Goal: Complete application form

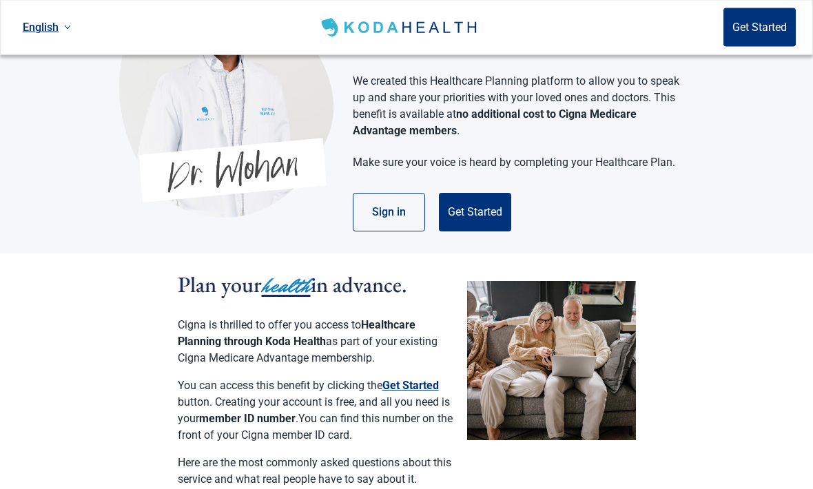
scroll to position [99, 0]
click at [497, 193] on button "Get Started" at bounding box center [475, 212] width 72 height 39
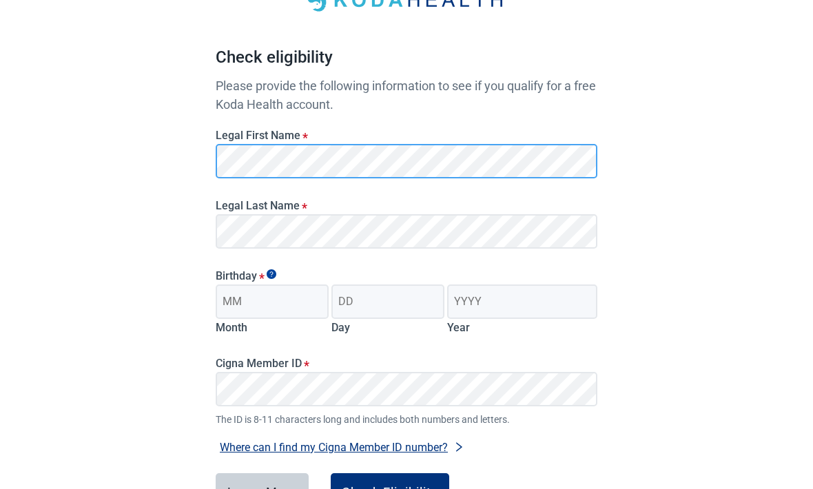
scroll to position [99, 0]
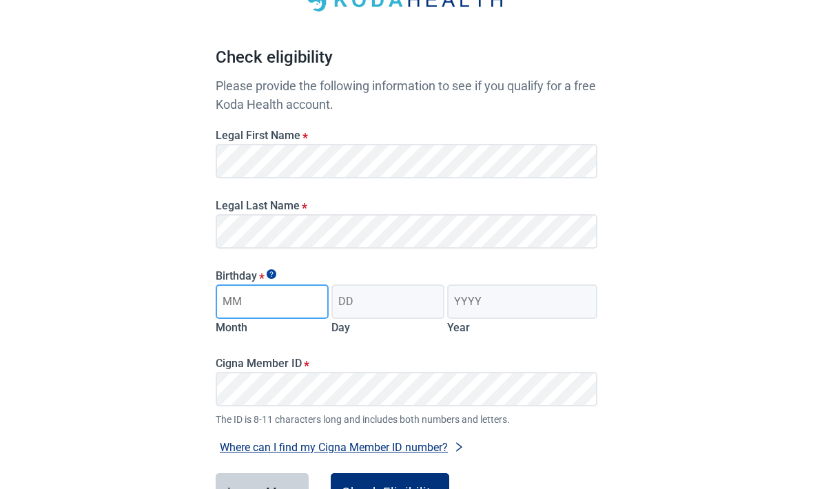
click at [299, 309] on input "Month" at bounding box center [272, 302] width 113 height 34
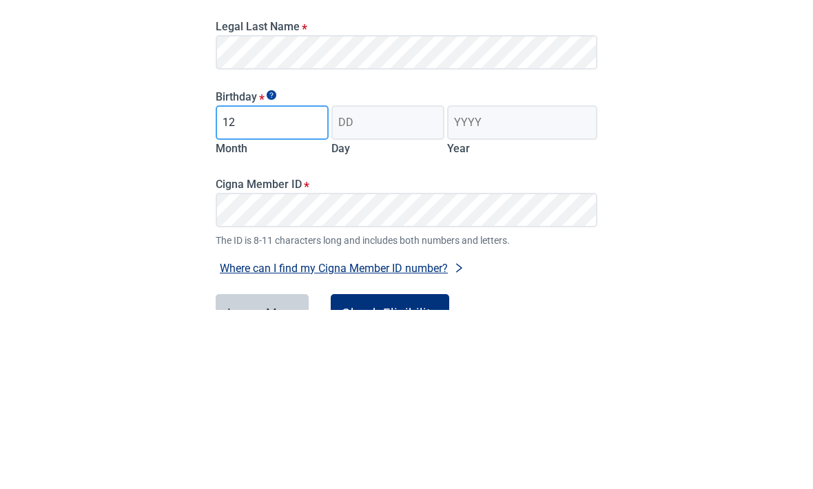
type input "12"
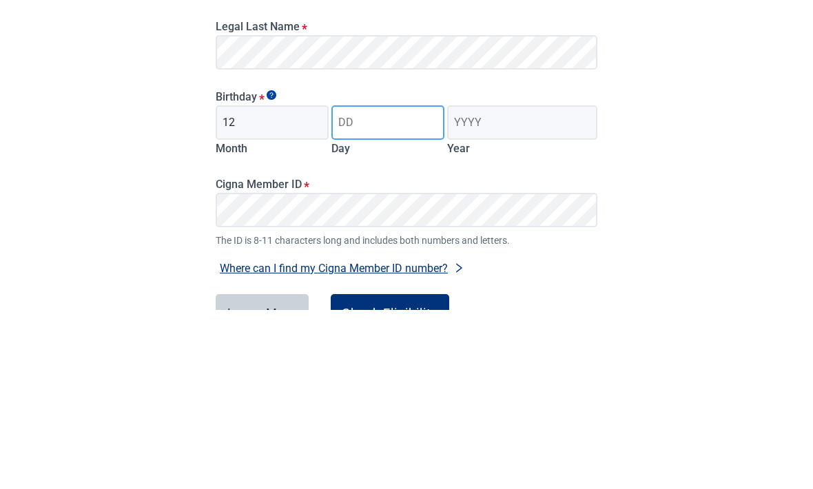
click at [385, 285] on input "Day" at bounding box center [387, 302] width 113 height 34
type input "06"
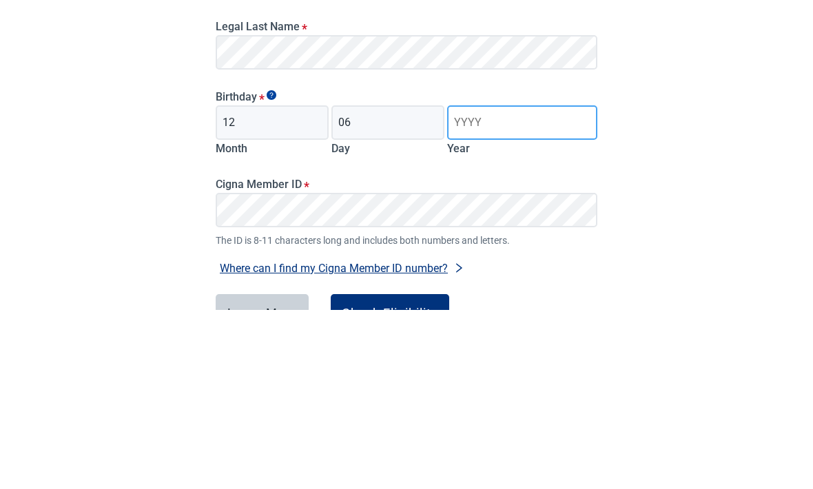
click at [492, 285] on input "Year" at bounding box center [522, 302] width 150 height 34
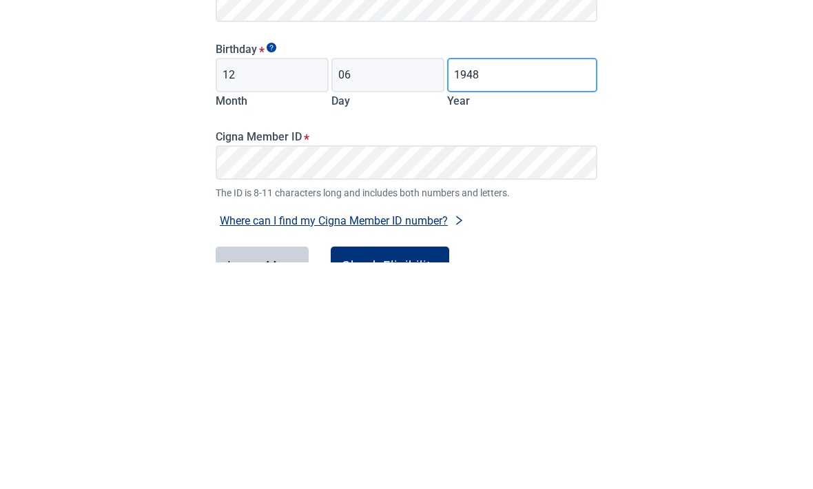
type input "1948"
click at [433, 439] on button "Where can I find my Cigna Member ID number?" at bounding box center [342, 448] width 253 height 19
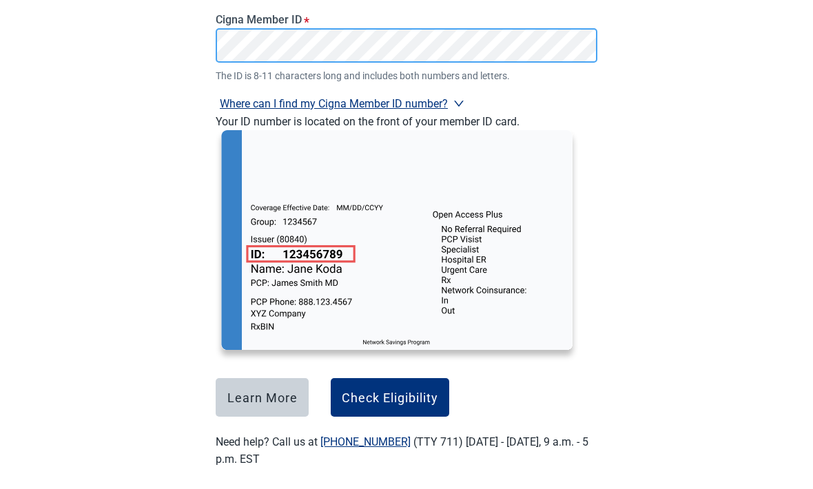
scroll to position [443, 0]
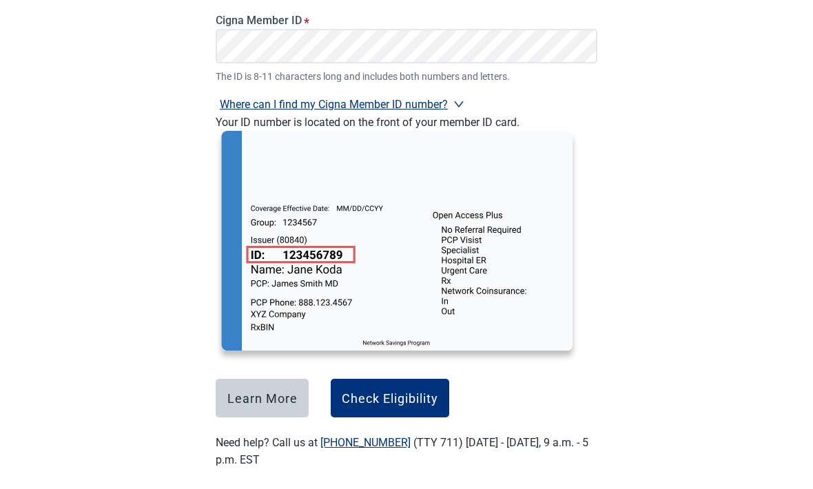
click at [695, 134] on div "Have Questions about Healthcare Planning? Learn More Here English Sign in Check…" at bounding box center [406, 29] width 813 height 945
click at [389, 397] on div "Check Eligibility" at bounding box center [390, 398] width 96 height 14
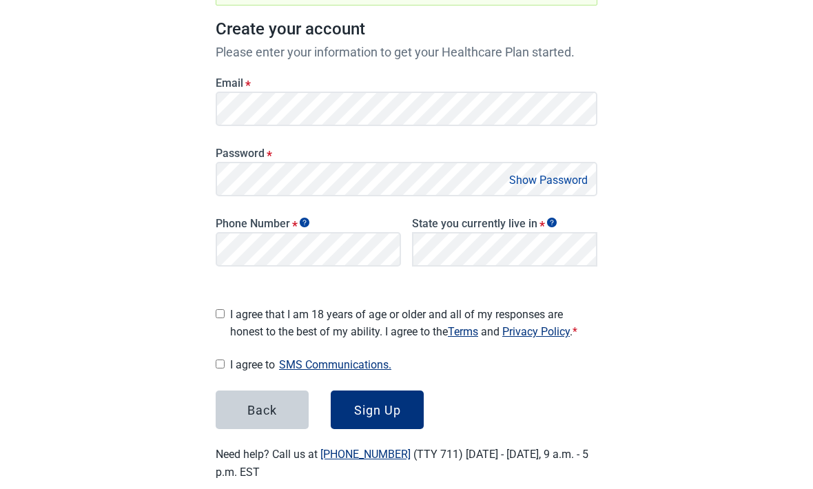
scroll to position [196, 0]
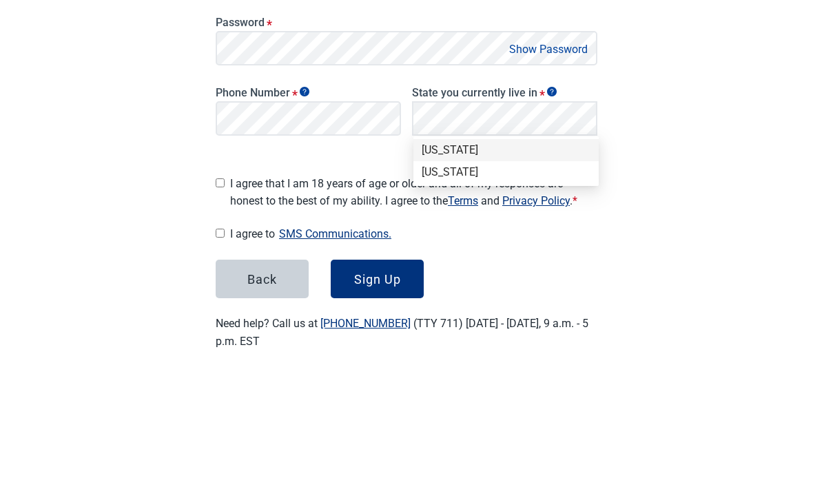
click at [447, 274] on div "[US_STATE]" at bounding box center [506, 281] width 169 height 15
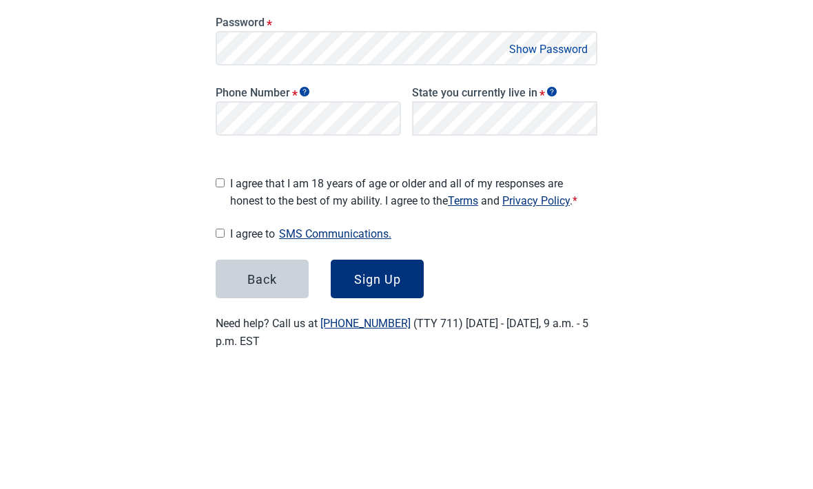
scroll to position [214, 0]
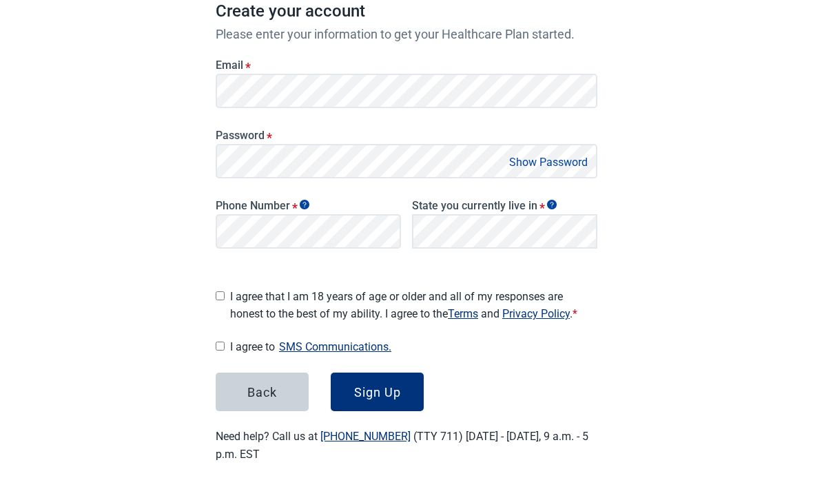
click at [225, 292] on input "I agree that I am 18 years of age or older and all of my responses are honest t…" at bounding box center [220, 296] width 9 height 9
checkbox input "true"
click at [222, 342] on input "I agree to SMS Communications." at bounding box center [220, 346] width 9 height 9
checkbox input "true"
click at [378, 397] on button "Sign Up" at bounding box center [377, 393] width 93 height 39
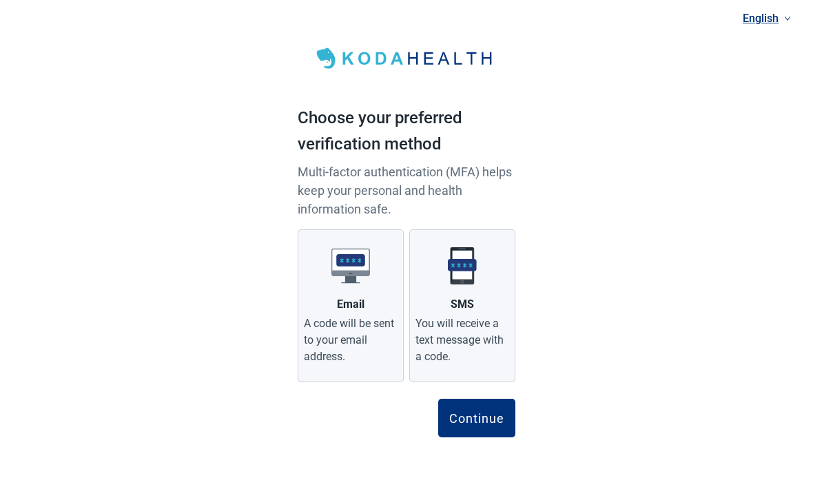
click at [469, 298] on div "SMS" at bounding box center [462, 305] width 23 height 17
click at [0, 0] on input "SMS You will receive a text message with a code." at bounding box center [0, 0] width 0 height 0
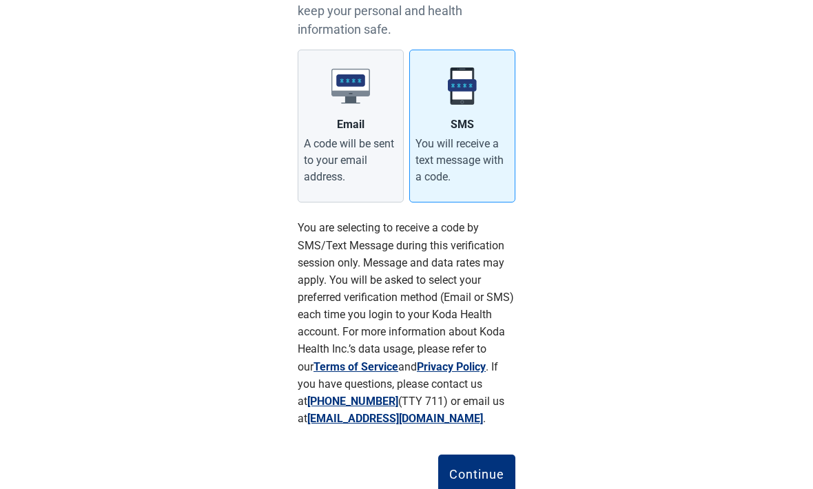
scroll to position [181, 0]
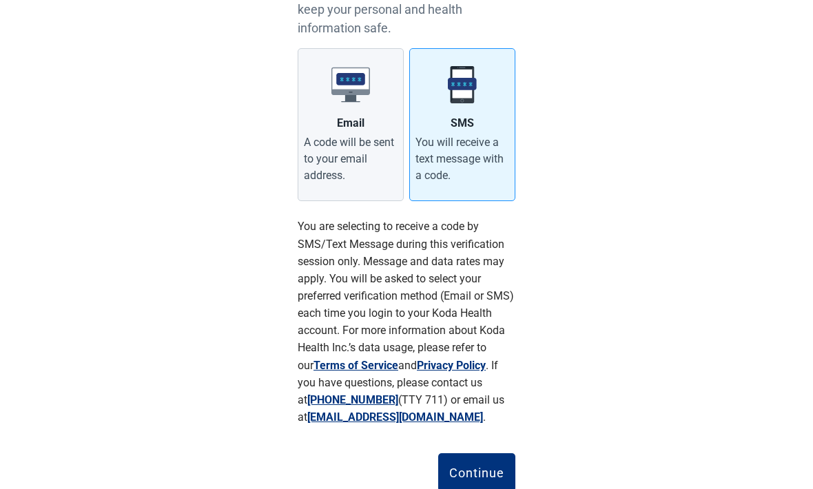
click at [480, 475] on div "Continue" at bounding box center [476, 474] width 55 height 14
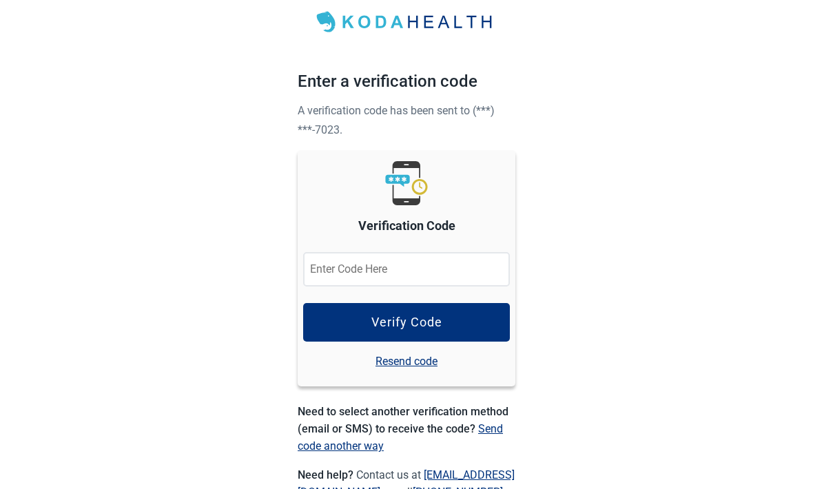
scroll to position [38, 0]
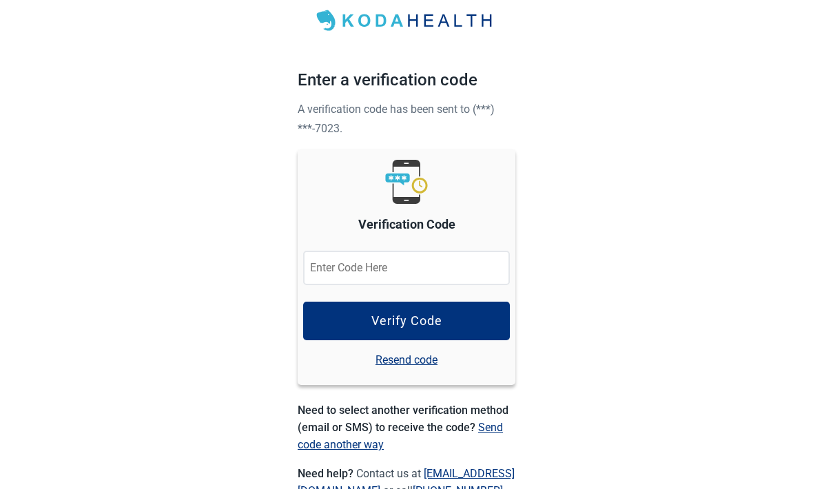
click at [360, 266] on input "Verification Code" at bounding box center [406, 268] width 207 height 34
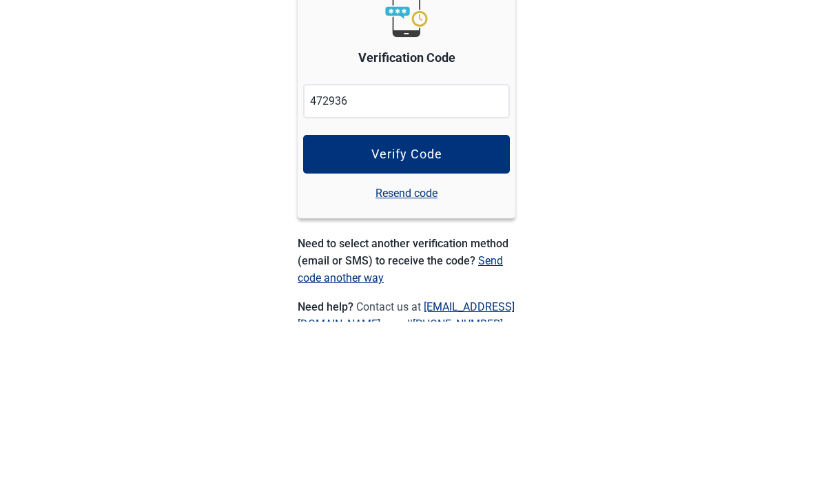
type input "472936"
click at [428, 303] on button "Verify Code" at bounding box center [406, 322] width 207 height 39
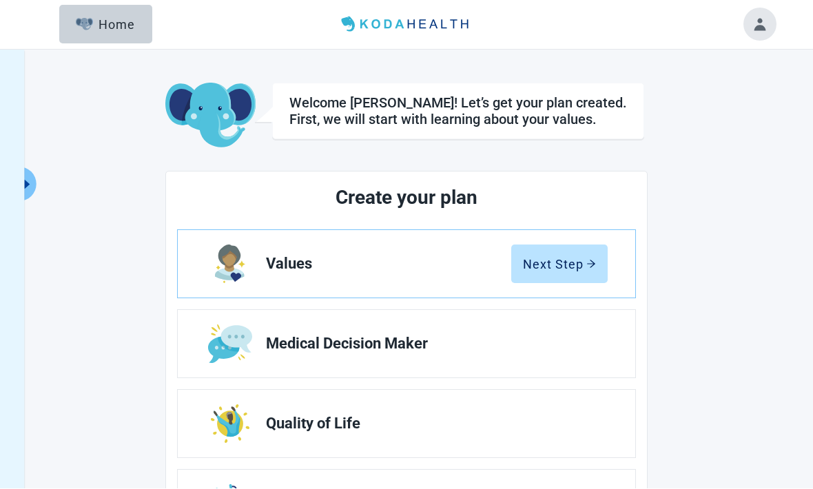
scroll to position [1, 0]
click at [577, 265] on div "Next Step" at bounding box center [559, 264] width 73 height 14
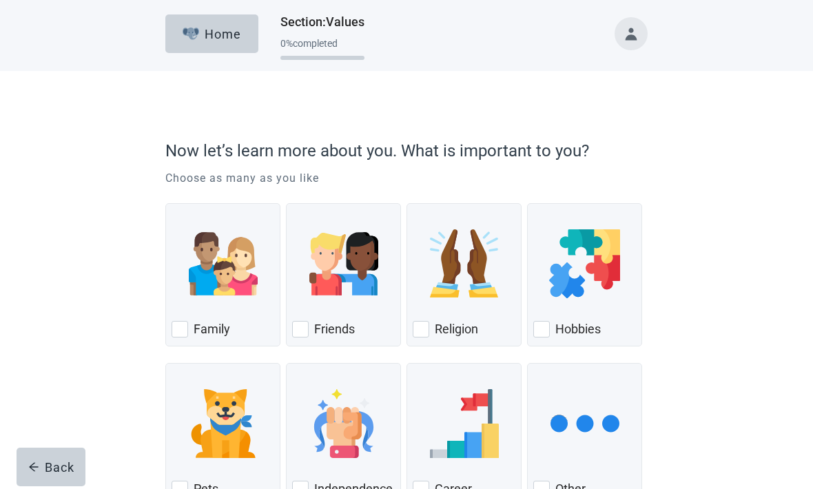
scroll to position [58, 0]
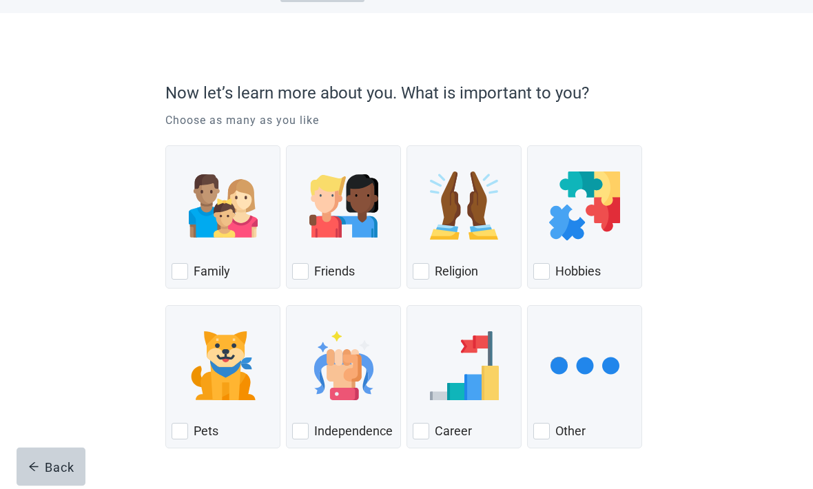
click at [196, 238] on img "Family, checkbox, not checked" at bounding box center [223, 206] width 69 height 69
click at [166, 147] on input "Family" at bounding box center [165, 146] width 1 height 1
checkbox input "true"
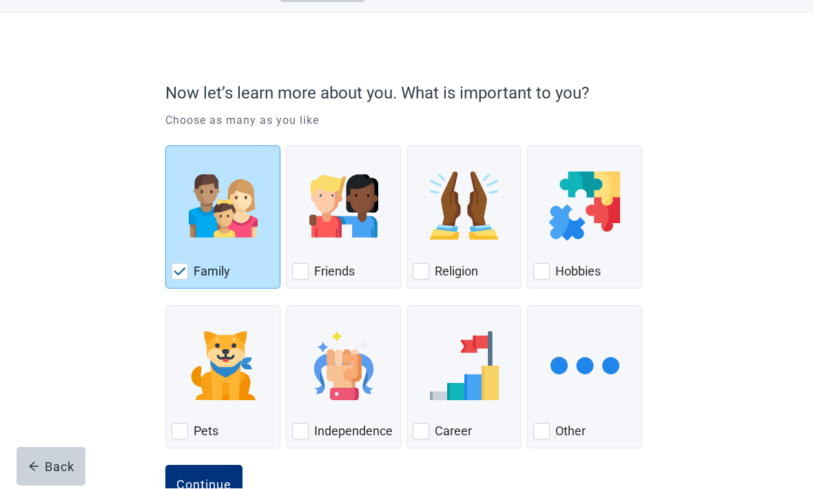
click at [304, 264] on div "Friends, checkbox, not checked" at bounding box center [300, 272] width 17 height 17
click at [287, 147] on input "Friends" at bounding box center [286, 146] width 1 height 1
checkbox input "true"
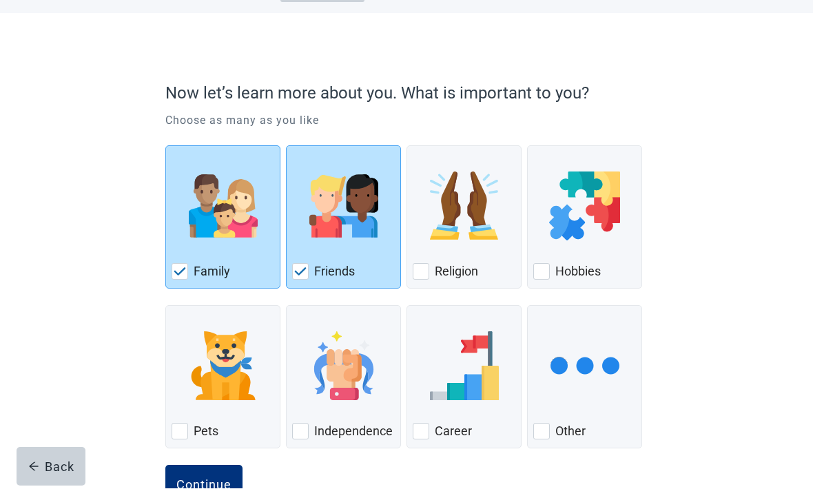
click at [433, 266] on div "Religion" at bounding box center [464, 272] width 103 height 22
click at [407, 147] on input "Religion" at bounding box center [407, 146] width 1 height 1
checkbox input "true"
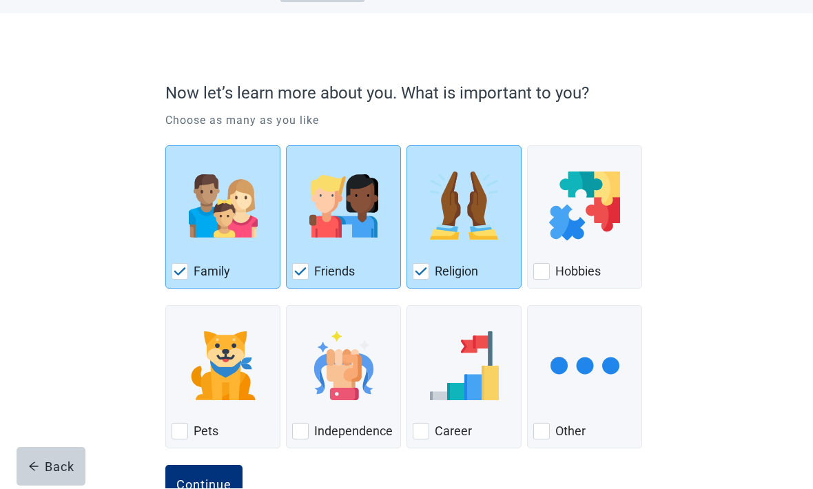
click at [542, 265] on div "Hobbies, checkbox, not checked" at bounding box center [541, 272] width 17 height 17
click at [528, 147] on input "Hobbies" at bounding box center [527, 146] width 1 height 1
checkbox input "true"
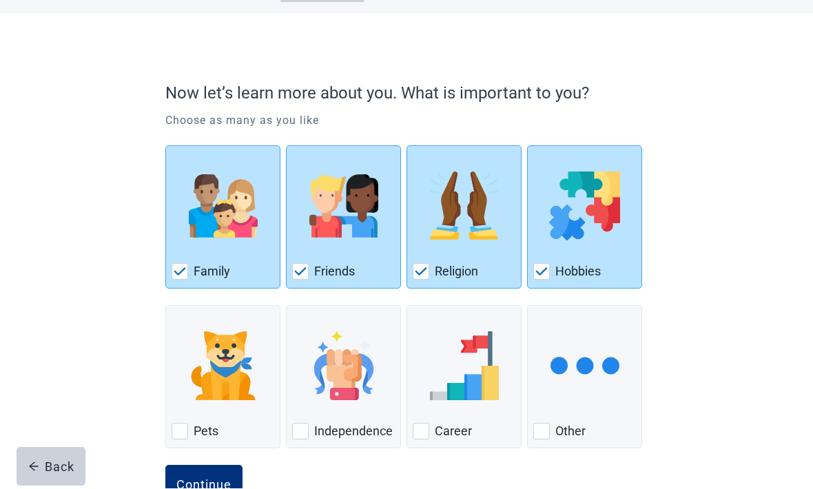
click at [305, 425] on div "Independence, checkbox, not checked" at bounding box center [300, 432] width 17 height 17
click at [287, 307] on input "Independence" at bounding box center [286, 306] width 1 height 1
checkbox input "true"
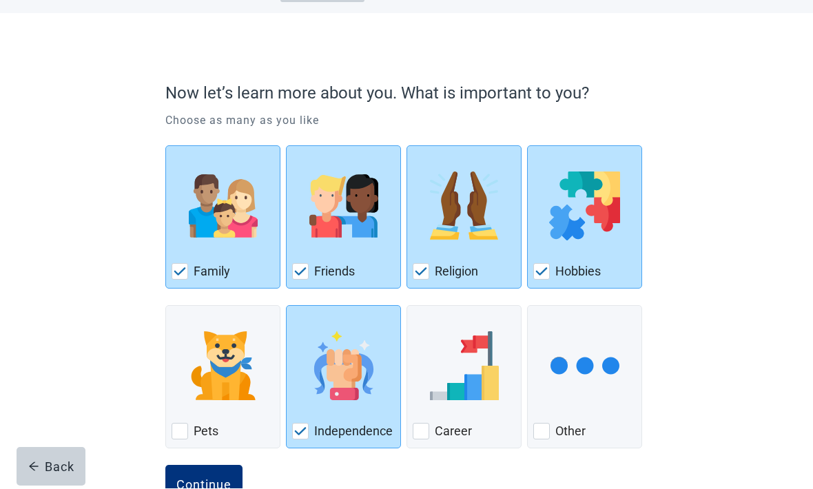
click at [697, 387] on div "Now let’s learn more about you. What is important to you? Choose as many as you…" at bounding box center [407, 274] width 732 height 521
click at [204, 484] on div "Continue" at bounding box center [203, 485] width 55 height 14
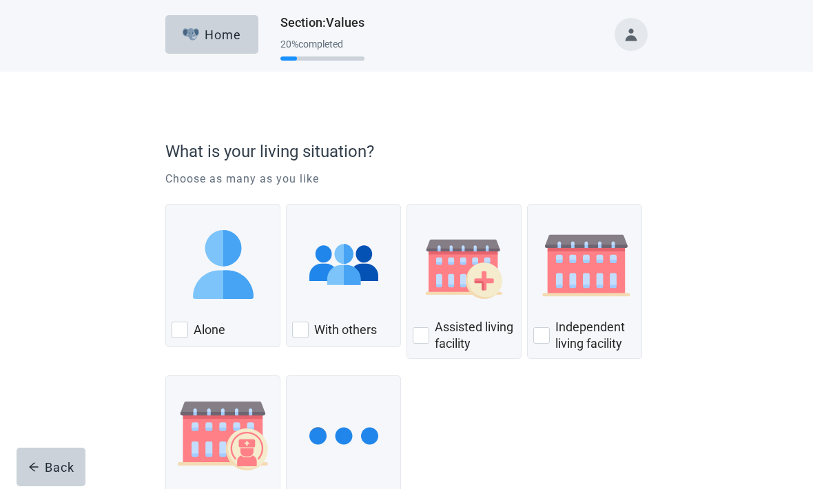
click at [296, 327] on div "With Others, checkbox, not checked" at bounding box center [300, 330] width 17 height 17
click at [287, 205] on input "With others" at bounding box center [286, 204] width 1 height 1
checkbox input "true"
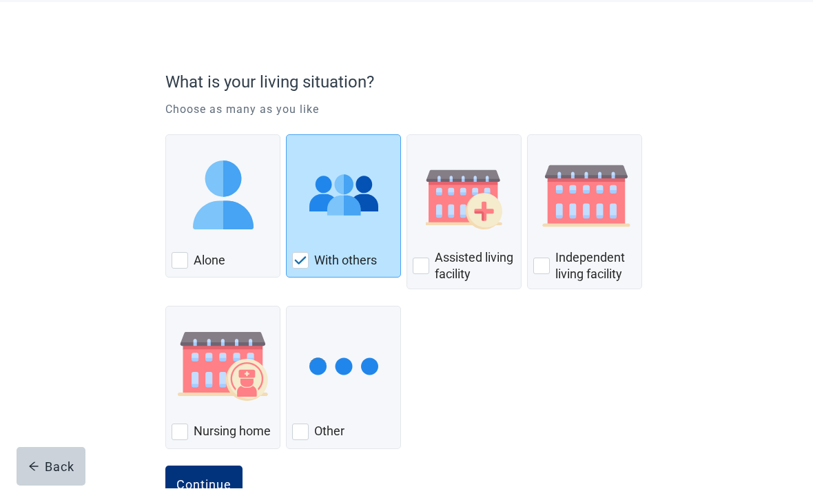
scroll to position [69, 0]
click at [217, 480] on div "Continue" at bounding box center [203, 486] width 55 height 14
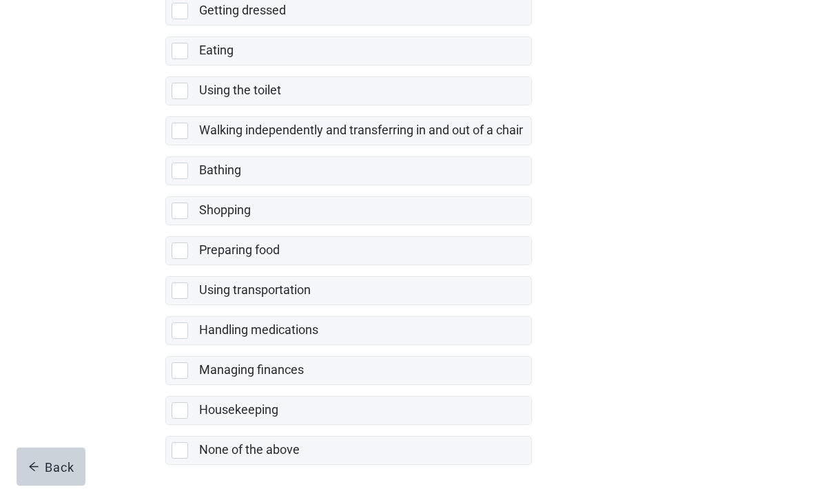
scroll to position [227, 0]
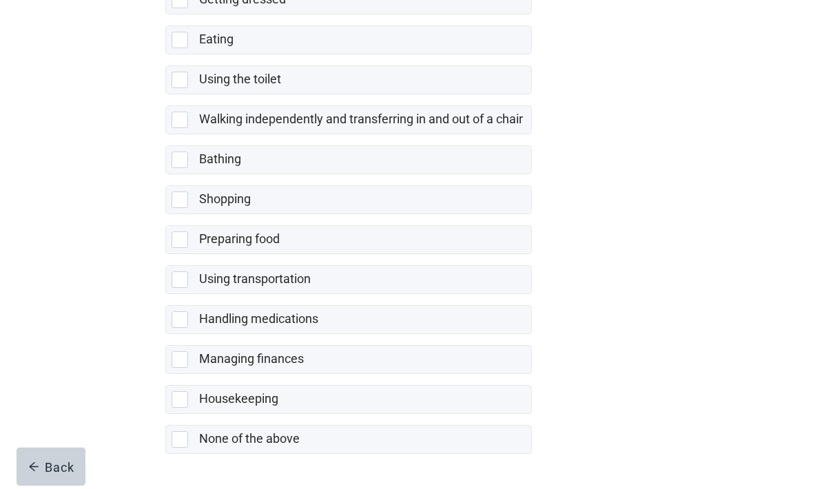
click at [183, 444] on div "None of the above, checkbox, not selected" at bounding box center [180, 440] width 17 height 17
click at [166, 416] on input "None of the above" at bounding box center [165, 415] width 1 height 1
checkbox input "true"
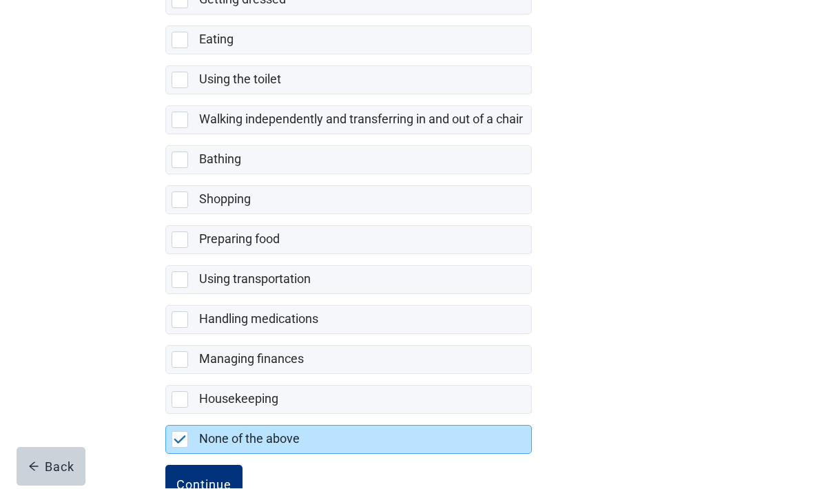
click at [218, 489] on div "Continue" at bounding box center [203, 485] width 55 height 14
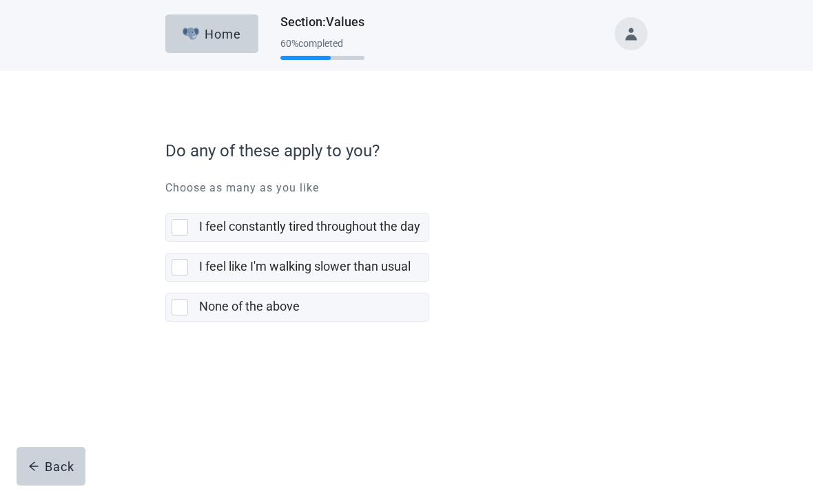
click at [190, 314] on div "None of the above, checkbox, not selected" at bounding box center [183, 308] width 22 height 17
click at [166, 283] on input "None of the above" at bounding box center [165, 283] width 1 height 1
checkbox input "true"
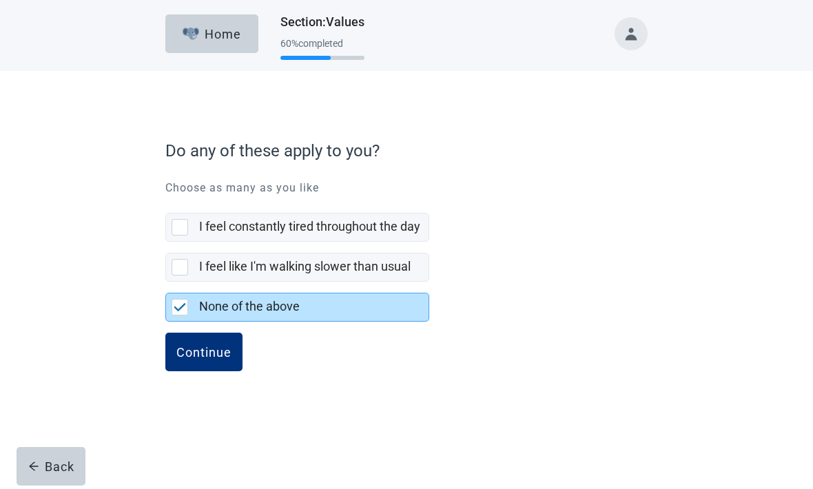
click at [222, 341] on button "Continue" at bounding box center [203, 353] width 77 height 39
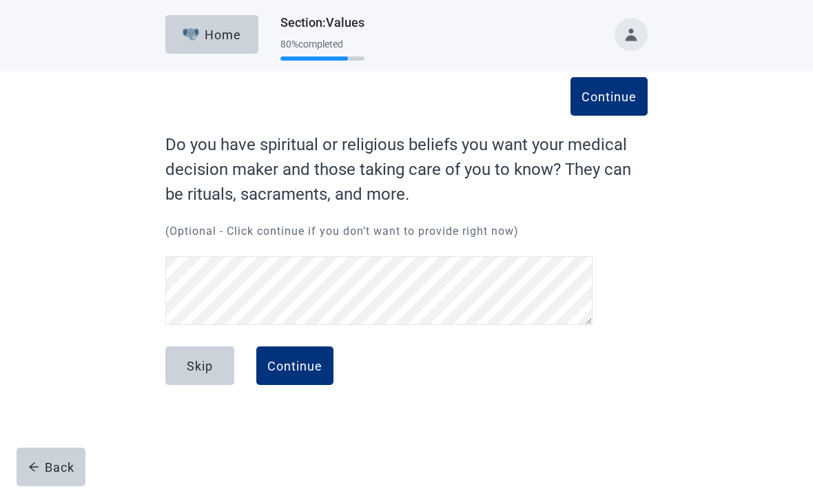
click at [207, 378] on button "Skip" at bounding box center [199, 366] width 69 height 39
click at [304, 360] on div "Continue" at bounding box center [294, 366] width 55 height 14
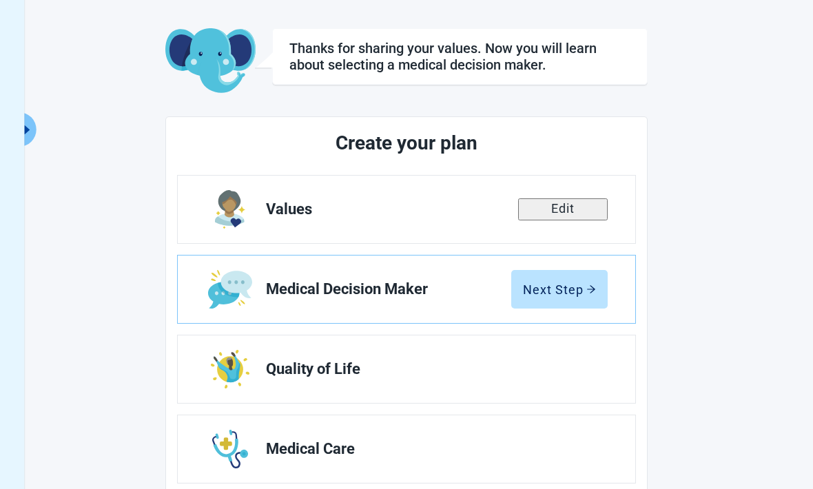
scroll to position [61, 0]
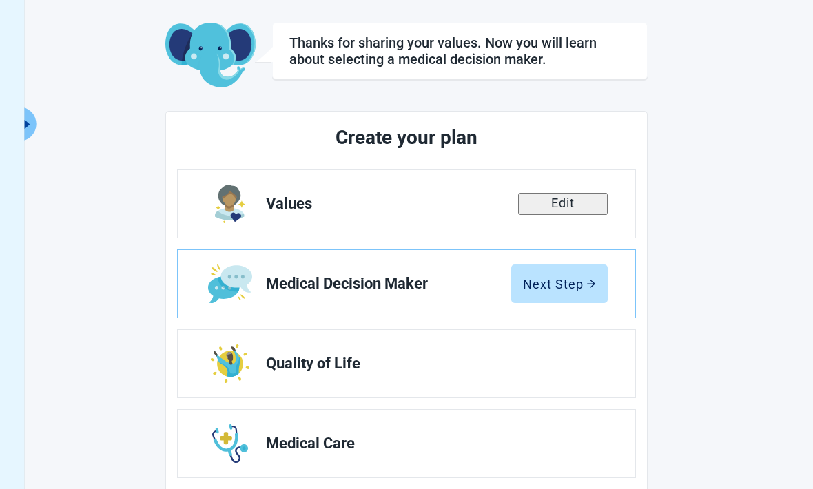
click at [562, 286] on div "Next Step" at bounding box center [559, 284] width 73 height 14
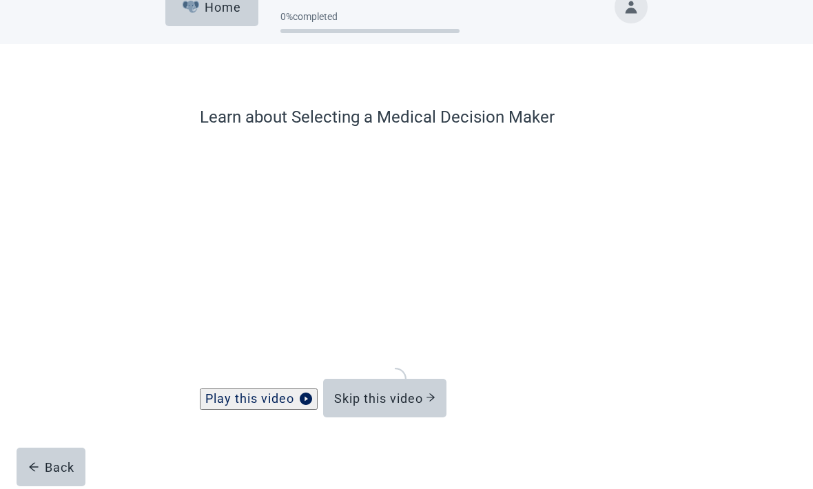
scroll to position [42, 0]
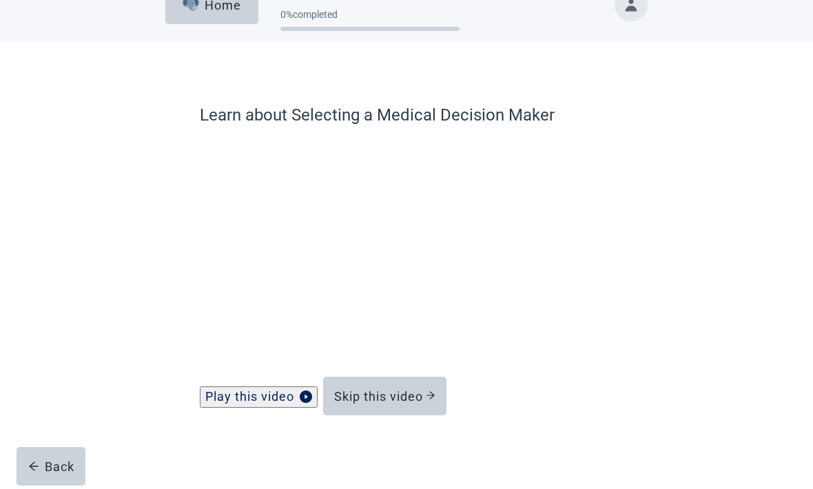
click at [289, 395] on div "Play this video" at bounding box center [258, 397] width 107 height 14
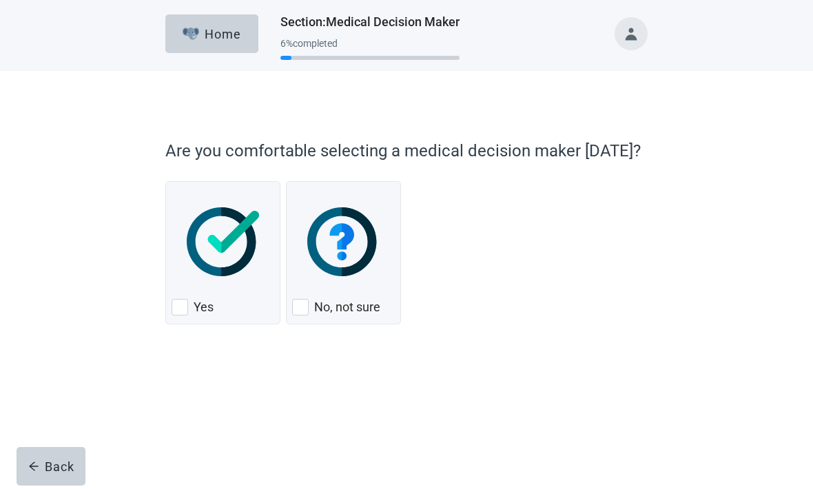
click at [183, 300] on div "Yes, checkbox, not checked" at bounding box center [180, 308] width 17 height 17
click at [166, 183] on input "Yes" at bounding box center [165, 182] width 1 height 1
checkbox input "true"
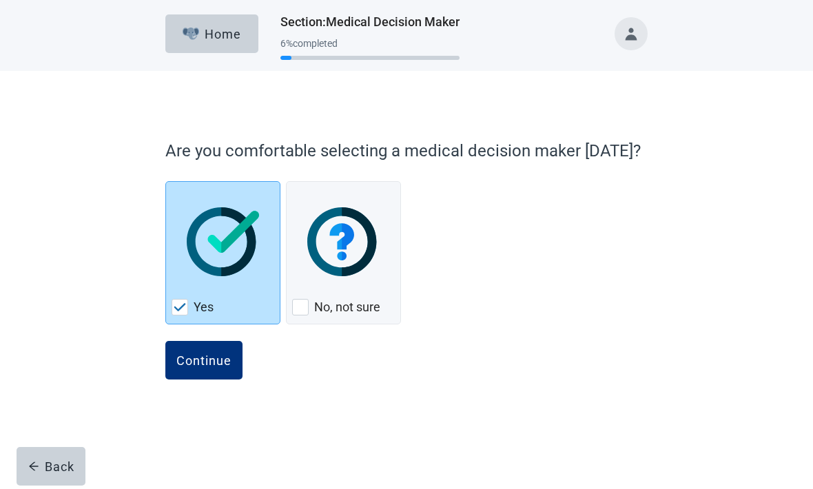
click at [207, 358] on div "Continue" at bounding box center [203, 361] width 55 height 14
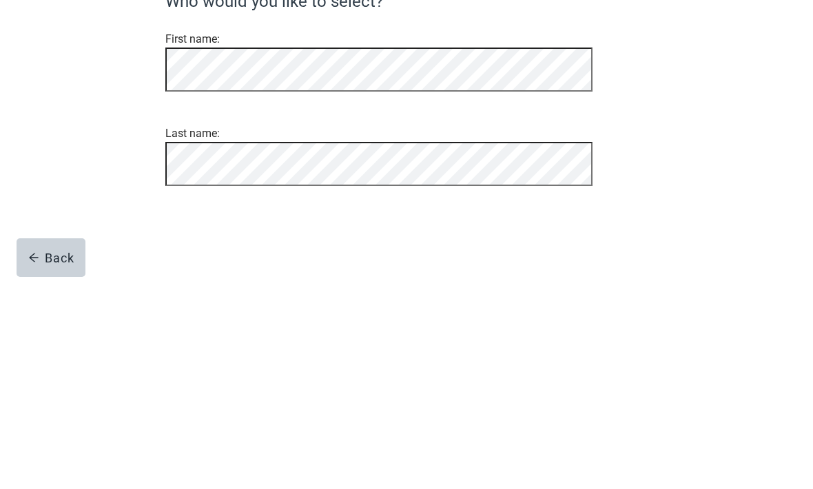
scroll to position [51, 0]
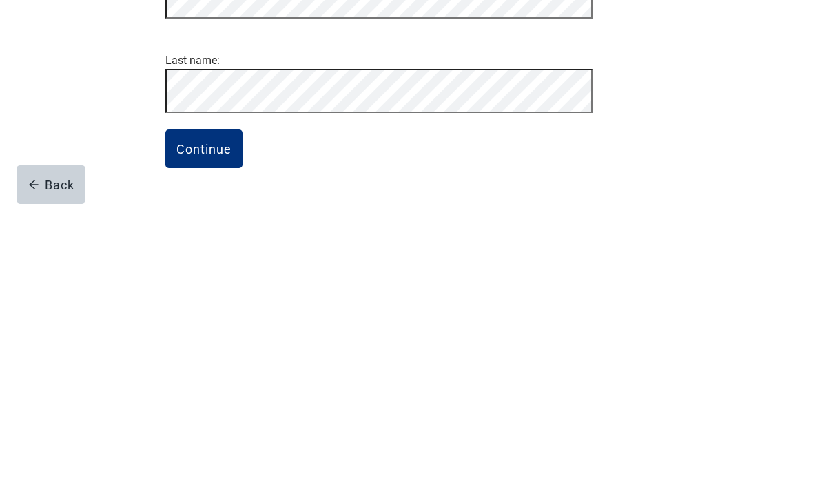
click at [209, 412] on button "Continue" at bounding box center [203, 431] width 77 height 39
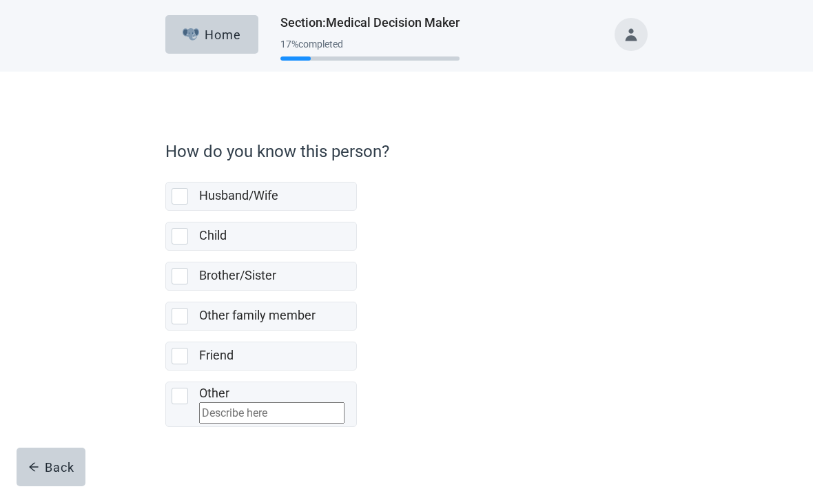
scroll to position [34, 0]
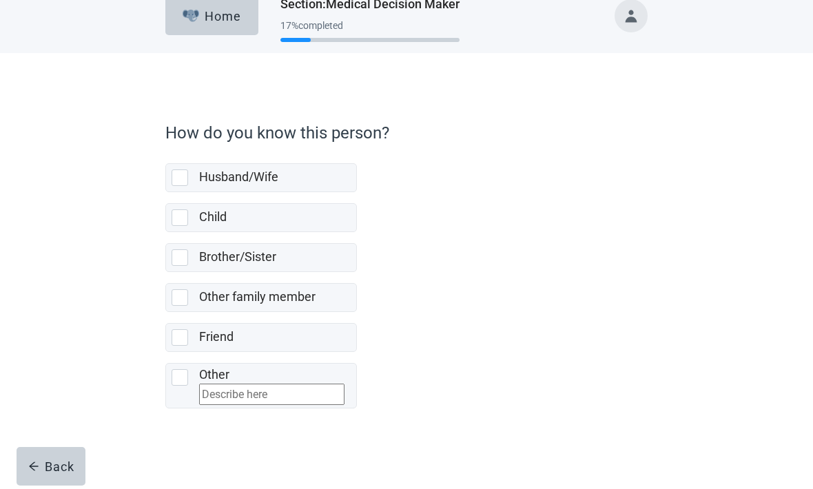
click at [178, 170] on div "Husband/Wife, checkbox, not selected" at bounding box center [180, 178] width 17 height 17
click at [166, 154] on input "Husband/Wife" at bounding box center [165, 153] width 1 height 1
checkbox input "true"
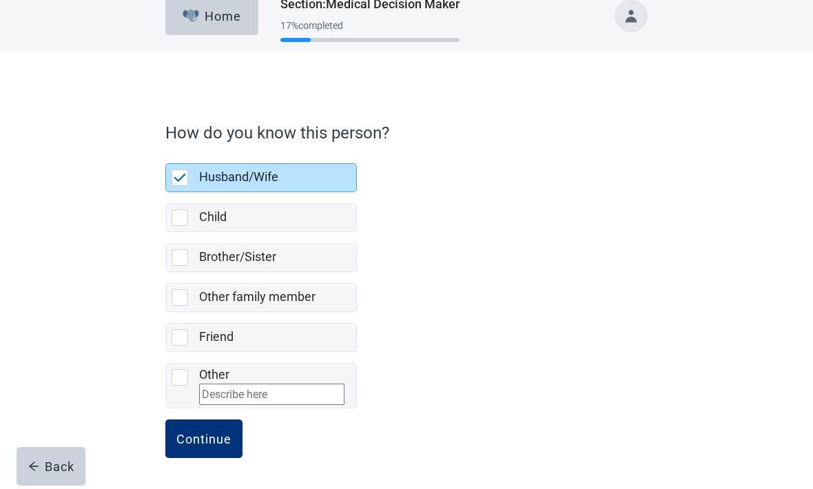
click at [204, 440] on div "Continue" at bounding box center [203, 440] width 55 height 14
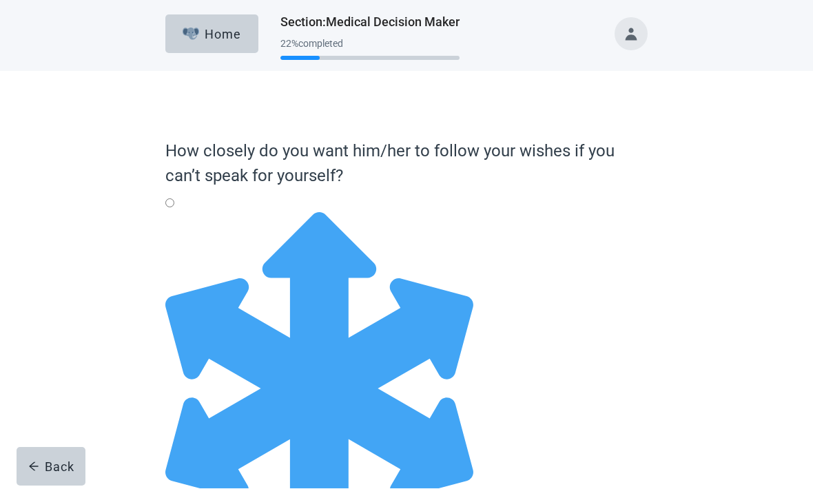
click at [176, 226] on div "Full Flexibility - it's okay to change my medical decisions if my doctors think…" at bounding box center [406, 390] width 482 height 354
click at [174, 208] on input "Full Flexibility - it's okay to change my medical decisions if my doctors think…" at bounding box center [169, 203] width 9 height 9
radio input "true"
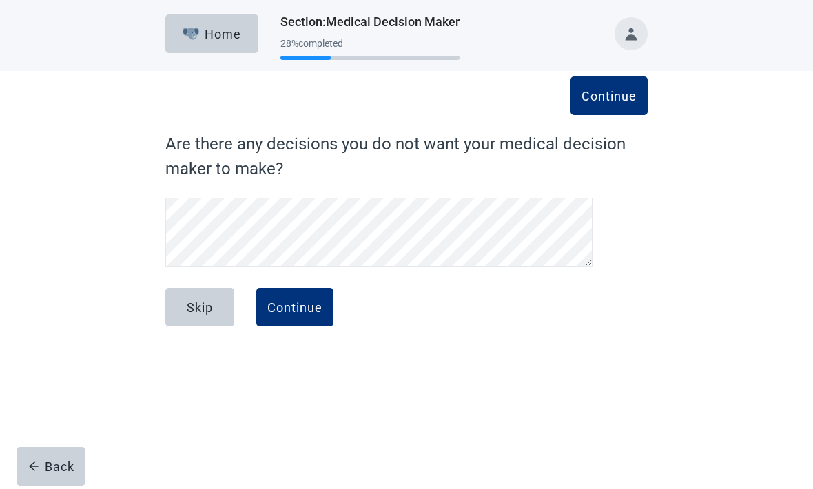
click at [205, 314] on div "Skip" at bounding box center [200, 308] width 26 height 14
click at [308, 303] on div "Continue" at bounding box center [294, 308] width 55 height 14
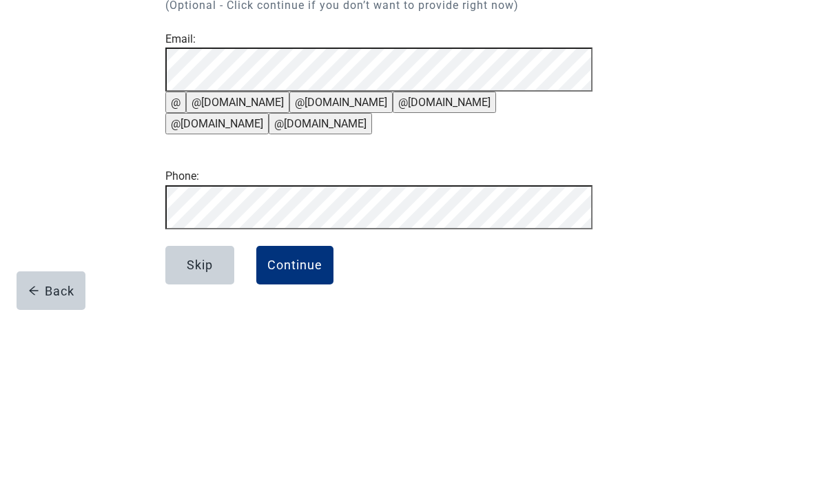
scroll to position [94, 0]
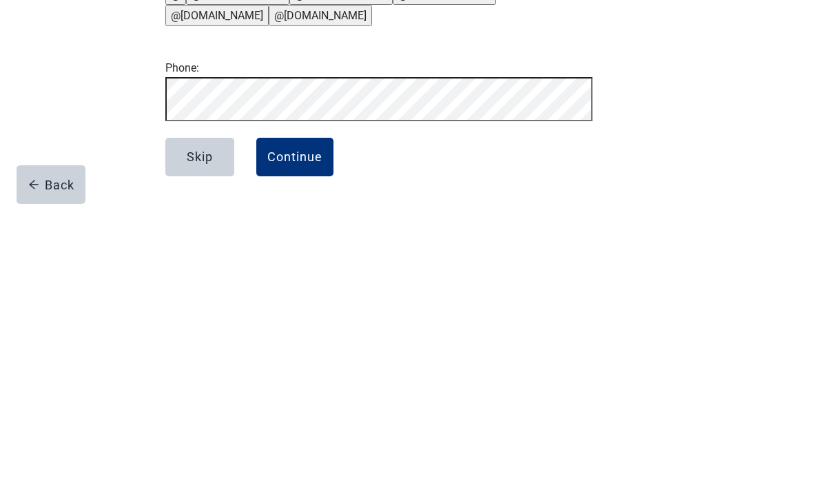
click at [284, 433] on div "Continue" at bounding box center [294, 440] width 55 height 14
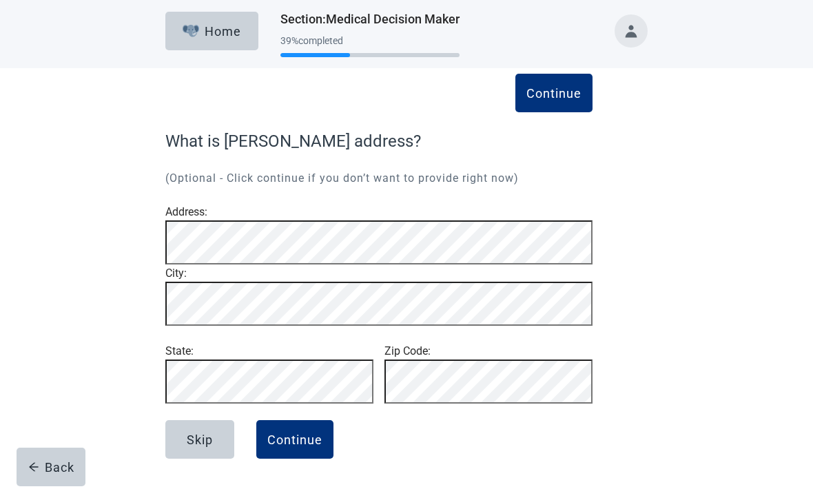
scroll to position [47, 0]
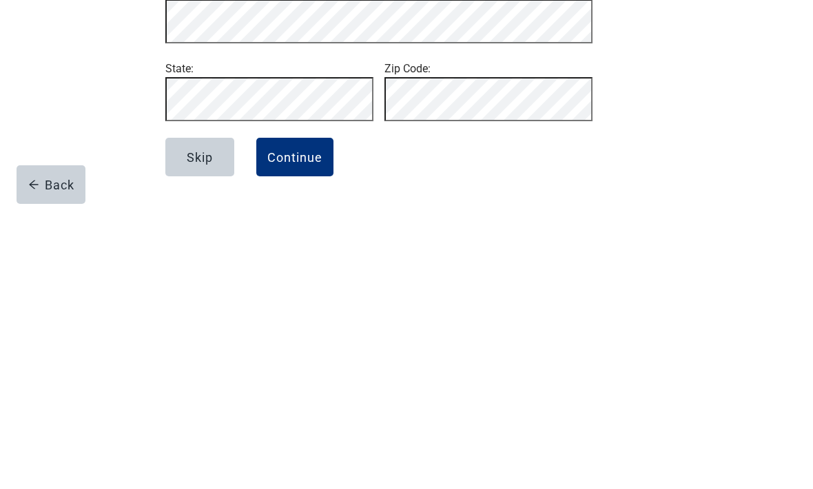
click at [296, 433] on div "Continue" at bounding box center [294, 440] width 55 height 14
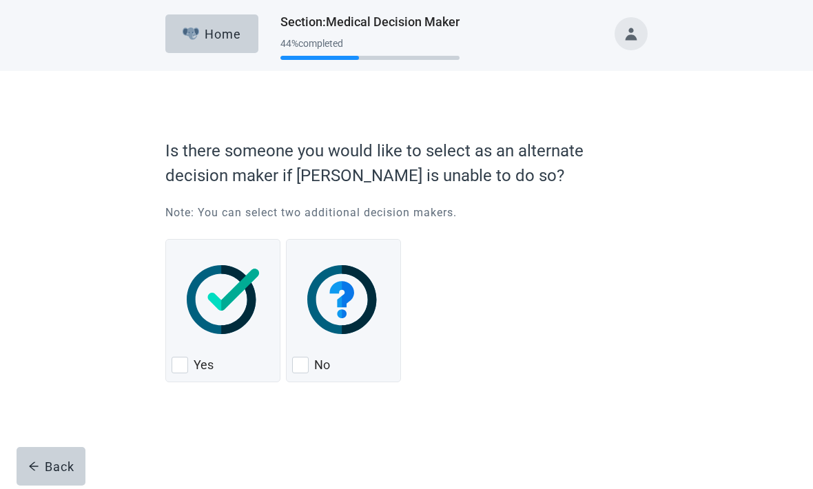
click at [181, 365] on div "Yes, checkbox, not checked" at bounding box center [180, 366] width 17 height 17
click at [166, 241] on input "Yes" at bounding box center [165, 240] width 1 height 1
checkbox input "true"
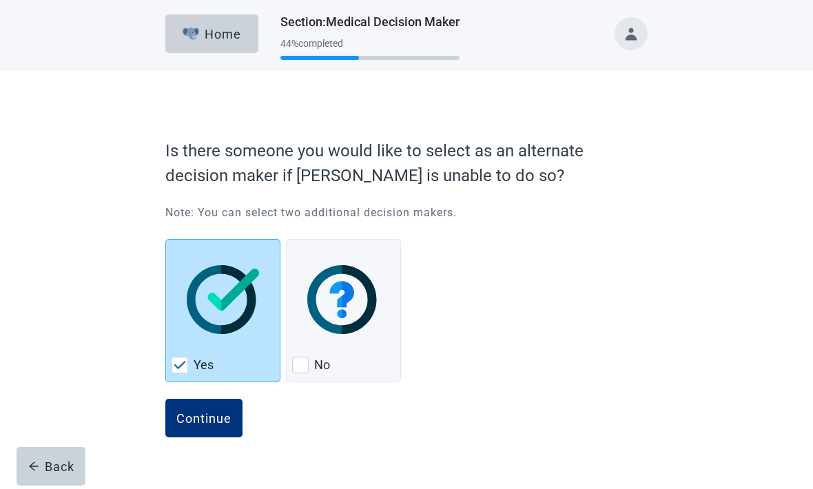
click at [203, 413] on div "Continue" at bounding box center [203, 419] width 55 height 14
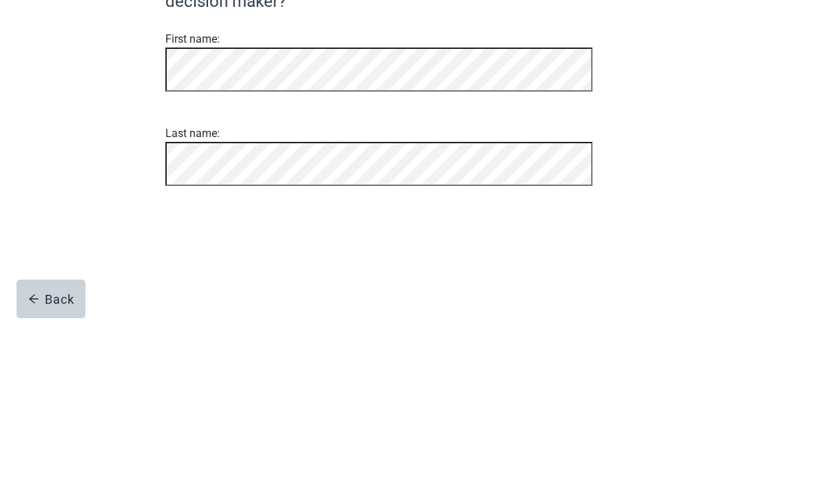
scroll to position [10, 0]
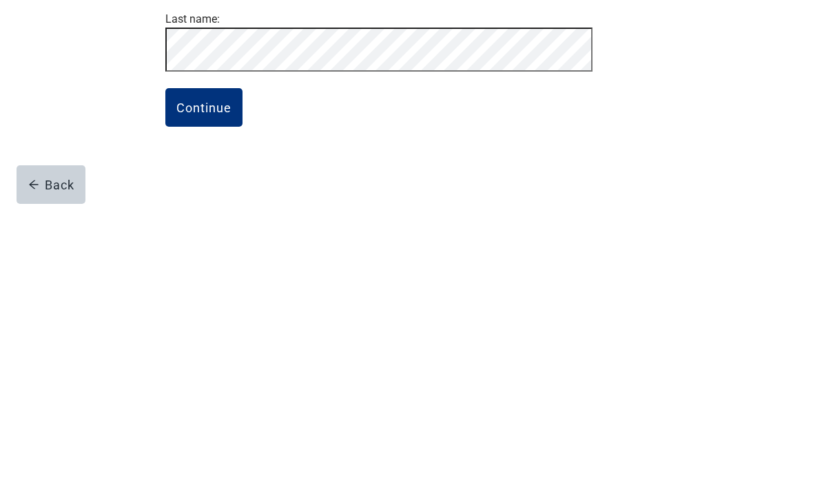
click at [209, 371] on button "Continue" at bounding box center [203, 390] width 77 height 39
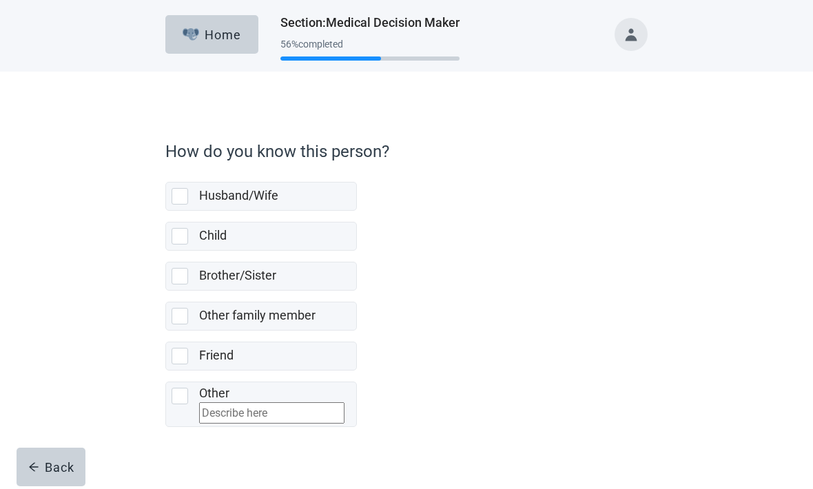
click at [181, 240] on div "Child, checkbox, not selected" at bounding box center [180, 236] width 17 height 17
click at [166, 212] on input "Child" at bounding box center [165, 211] width 1 height 1
checkbox input "true"
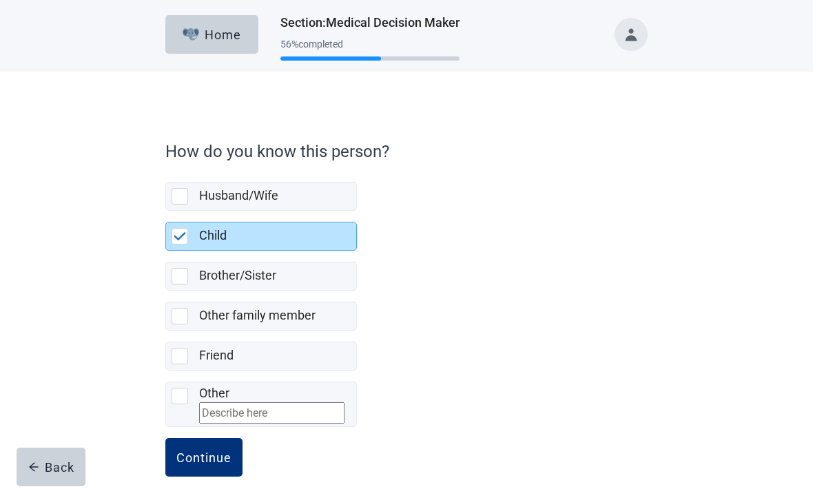
click at [218, 464] on div "Continue" at bounding box center [203, 458] width 55 height 14
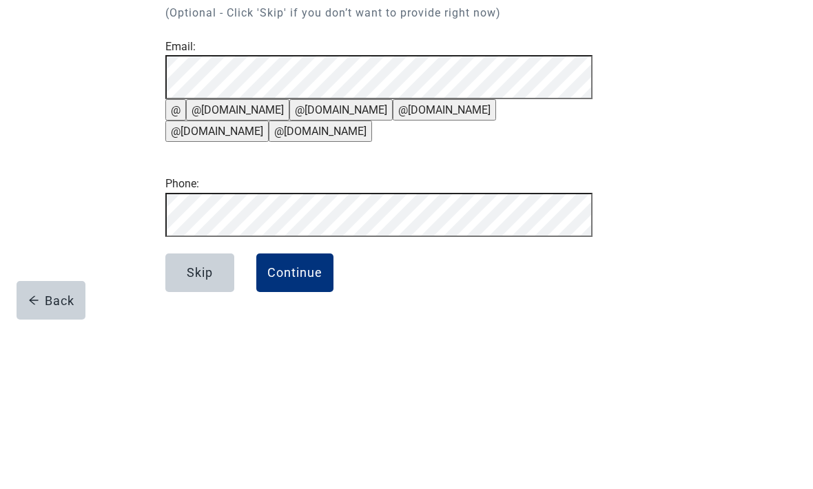
scroll to position [94, 0]
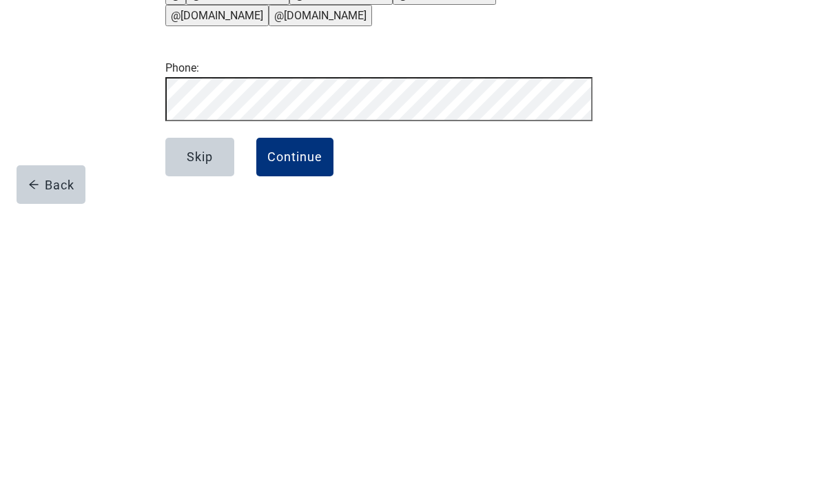
click at [303, 433] on div "Continue" at bounding box center [294, 440] width 55 height 14
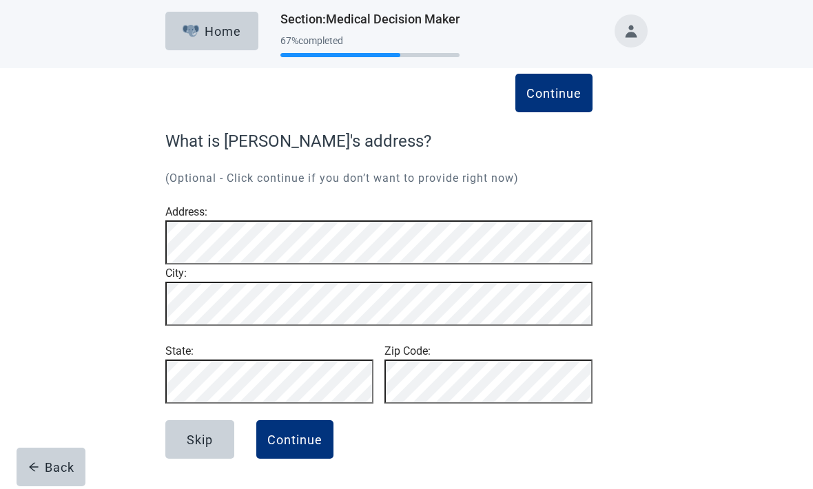
scroll to position [47, 0]
click at [209, 441] on div "Skip" at bounding box center [200, 440] width 26 height 14
click at [296, 449] on button "Continue" at bounding box center [294, 439] width 77 height 39
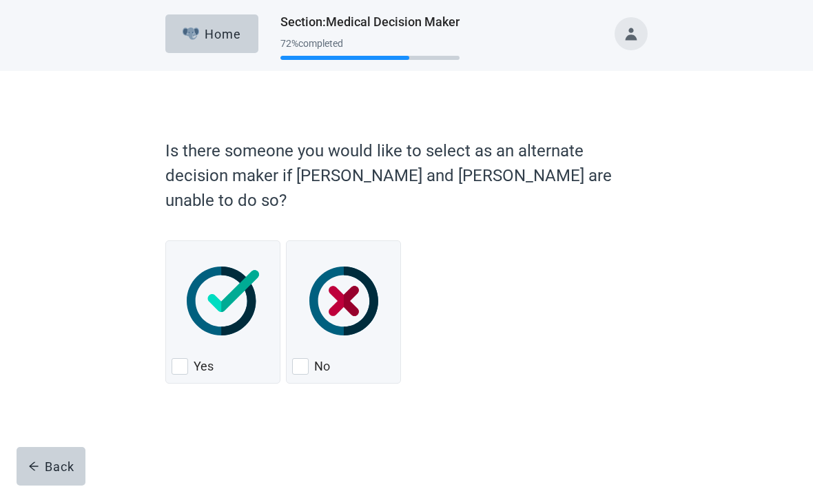
click at [182, 359] on div "Yes, checkbox, not checked" at bounding box center [180, 367] width 17 height 17
click at [166, 242] on input "Yes" at bounding box center [165, 241] width 1 height 1
checkbox input "true"
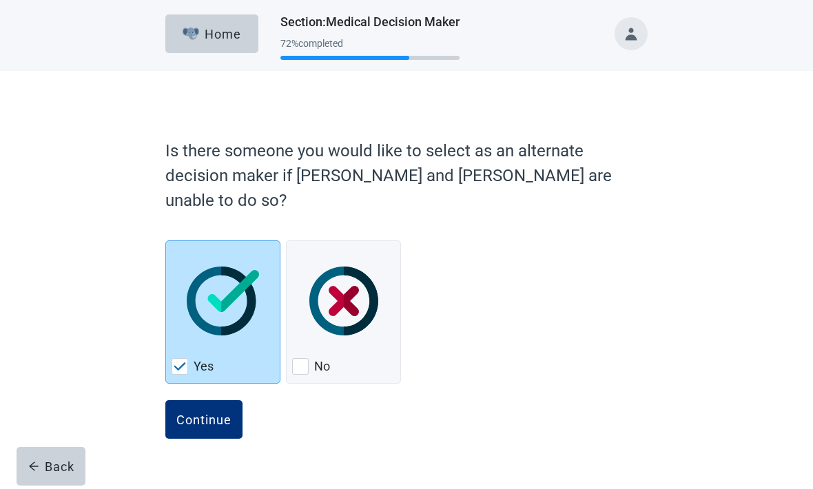
click at [208, 413] on div "Continue" at bounding box center [203, 420] width 55 height 14
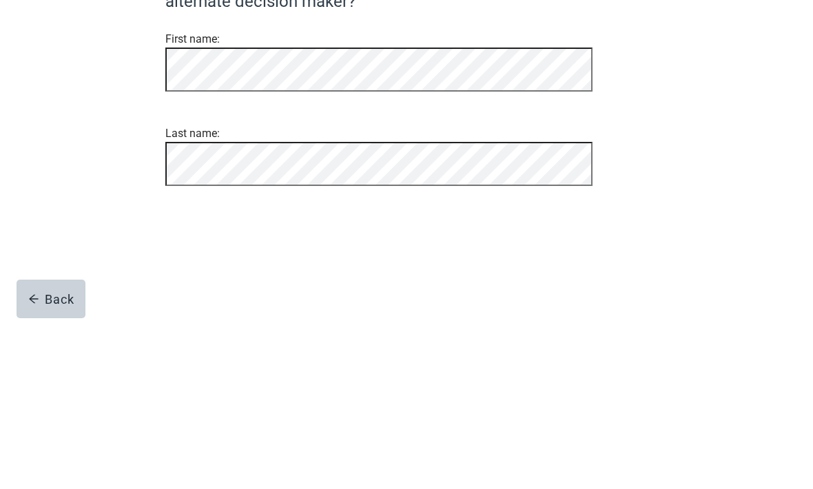
scroll to position [10, 0]
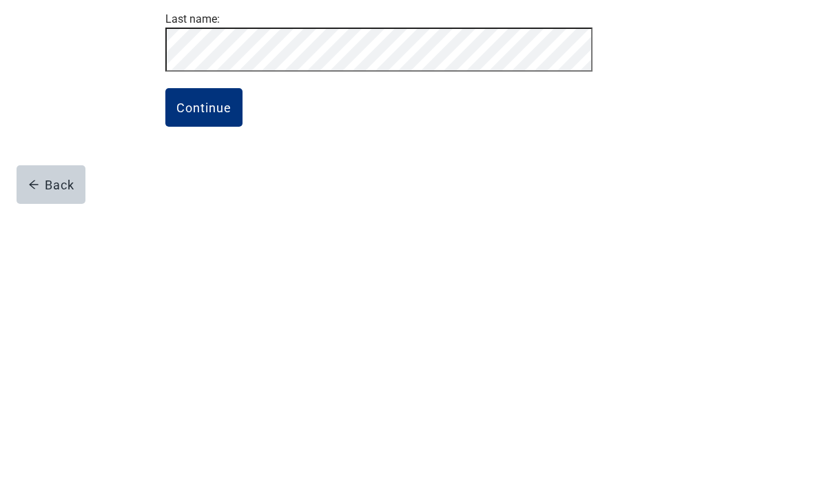
click at [212, 383] on div "Continue" at bounding box center [203, 390] width 55 height 14
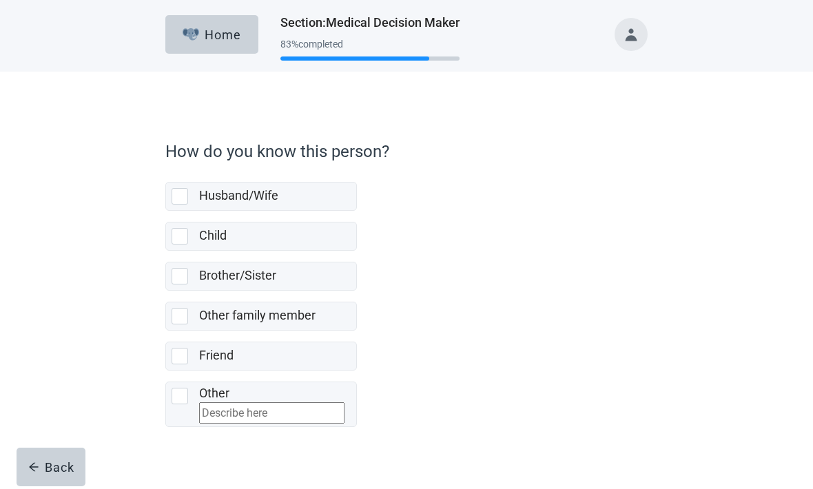
click at [181, 245] on div "Child" at bounding box center [261, 237] width 190 height 28
click at [166, 212] on input "Child" at bounding box center [165, 211] width 1 height 1
checkbox input "true"
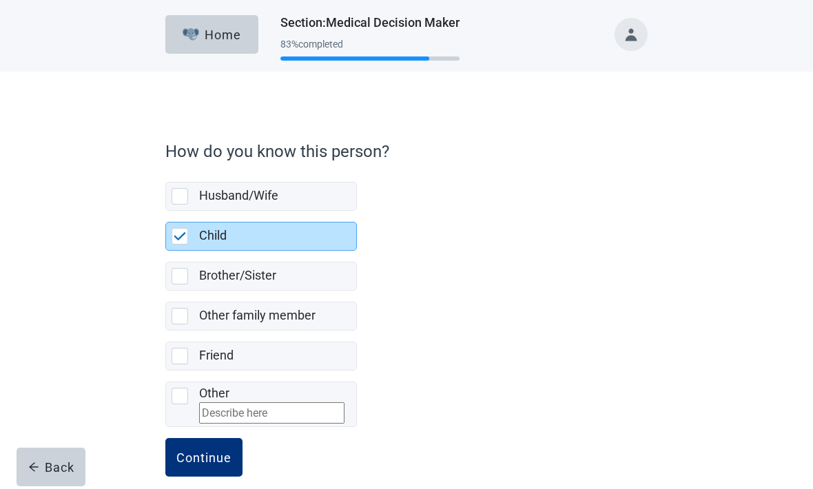
click at [213, 464] on div "Continue" at bounding box center [203, 458] width 55 height 14
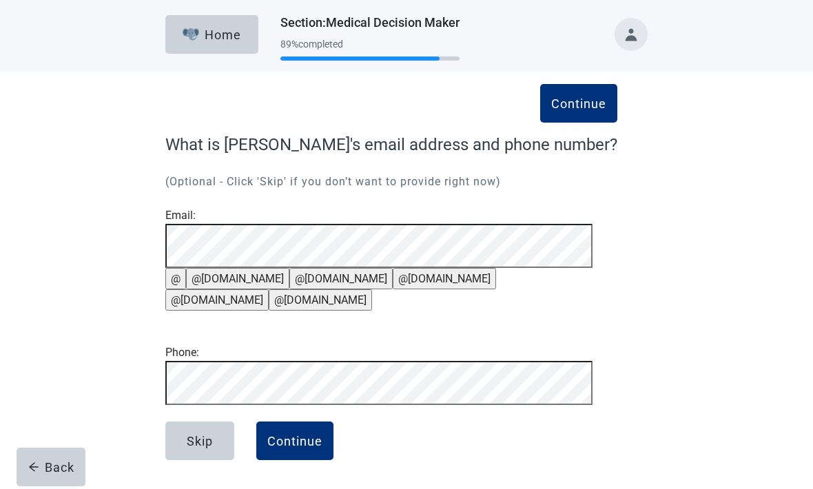
scroll to position [10, 0]
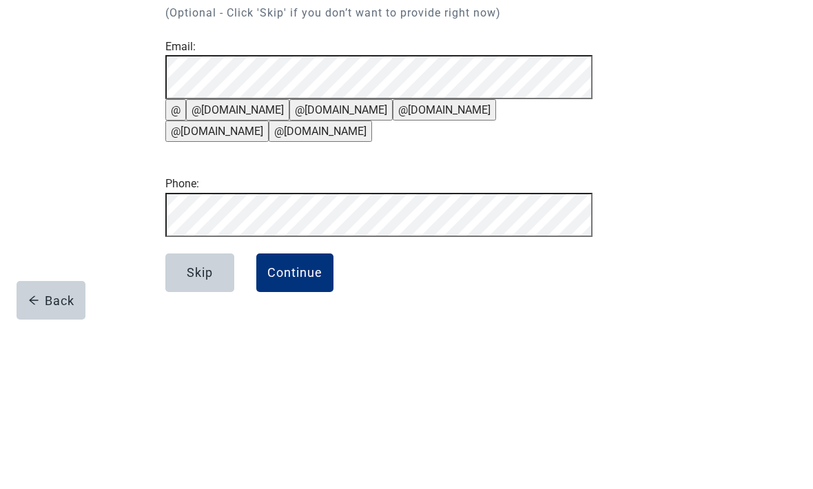
click at [240, 266] on button "@[DOMAIN_NAME]" at bounding box center [237, 276] width 103 height 21
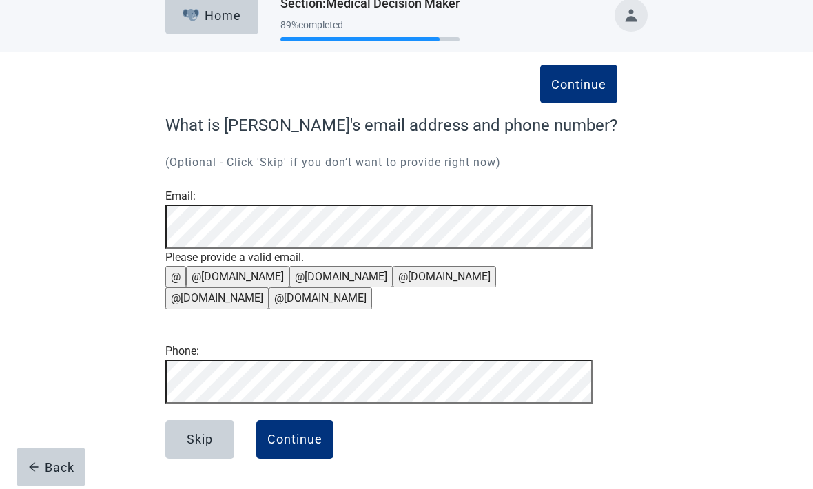
scroll to position [94, 0]
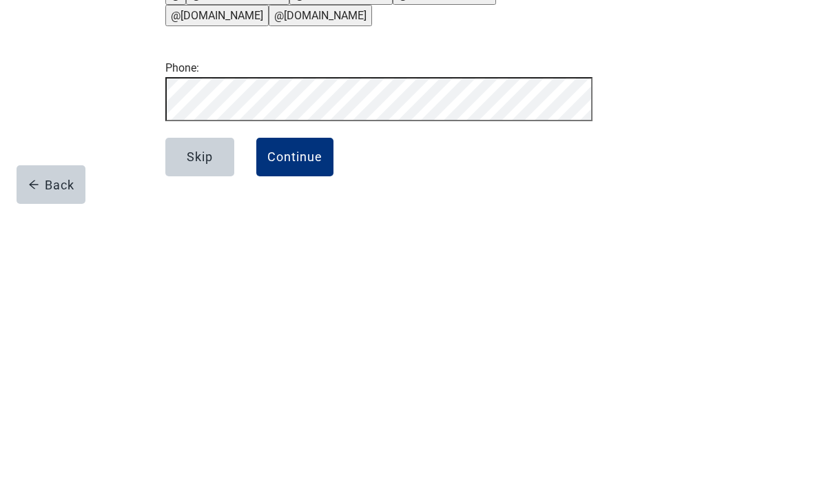
click at [300, 433] on div "Continue" at bounding box center [294, 440] width 55 height 14
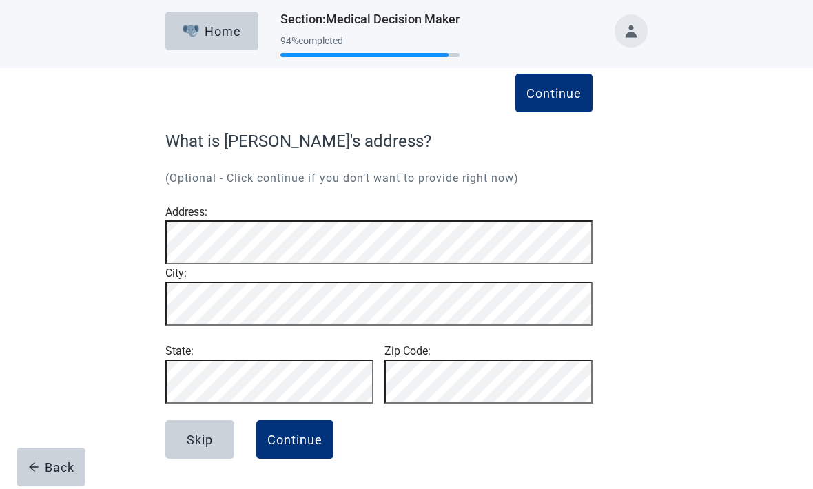
scroll to position [47, 0]
click at [203, 448] on button "Skip" at bounding box center [199, 439] width 69 height 39
click at [307, 442] on div "Continue" at bounding box center [294, 440] width 55 height 14
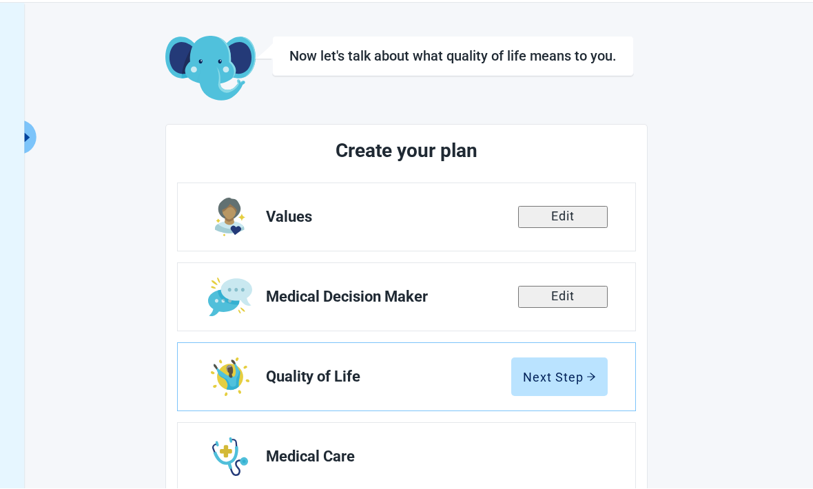
scroll to position [48, 0]
click at [563, 379] on div "Next Step" at bounding box center [559, 377] width 73 height 14
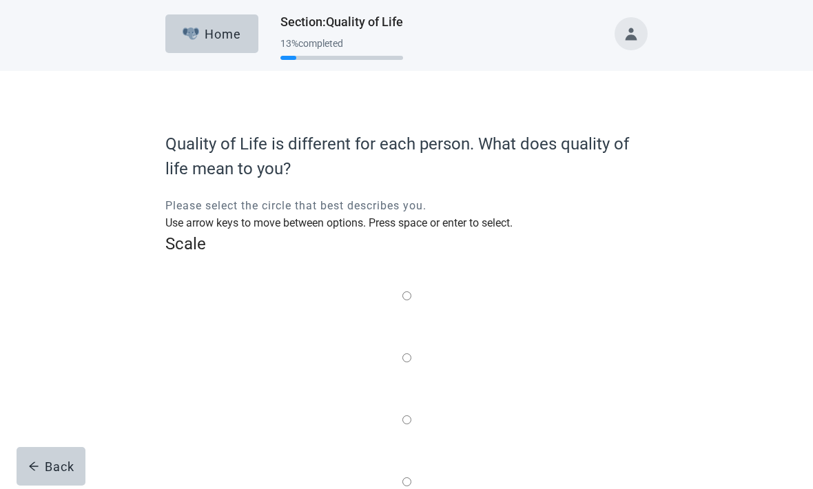
click at [405, 413] on label "Main content" at bounding box center [406, 421] width 9 height 17
click at [405, 416] on input "Quality of life scale: 50 out of 100. Balance of the two" at bounding box center [406, 420] width 9 height 9
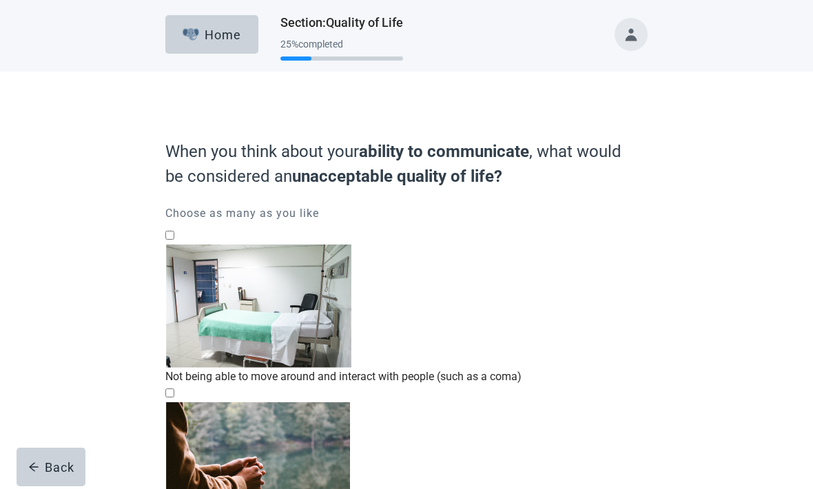
click at [387, 368] on div "Not being able to move around and interact with people (such as a coma)" at bounding box center [406, 376] width 482 height 17
click at [174, 240] on input "Not being able to move around and interact with people (such as a coma)" at bounding box center [169, 235] width 9 height 9
checkbox input "true"
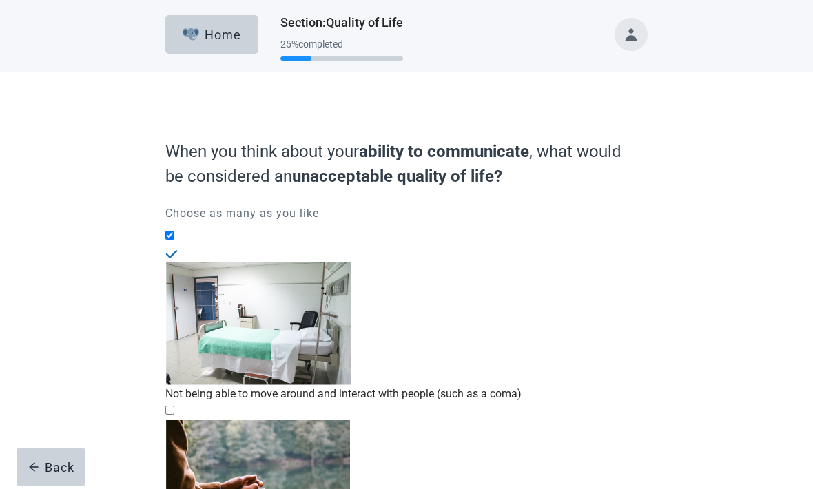
click at [174, 406] on input "Not being able to think for myself or make my own decisions" at bounding box center [169, 410] width 9 height 9
checkbox input "true"
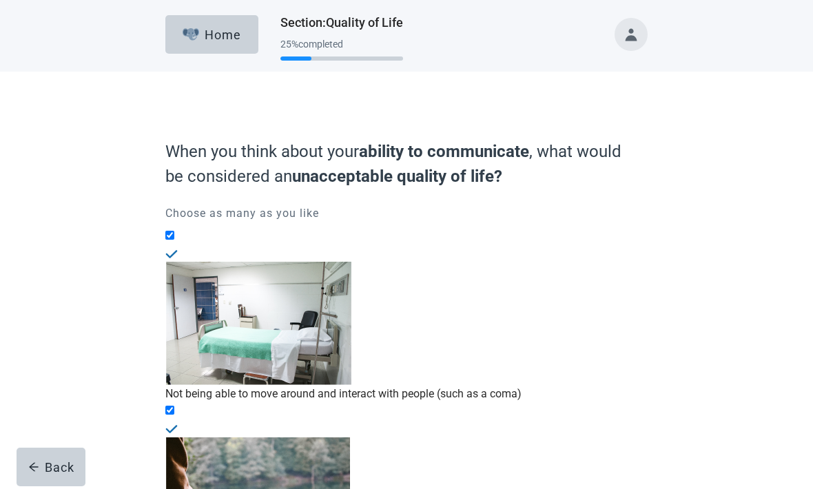
checkbox input "true"
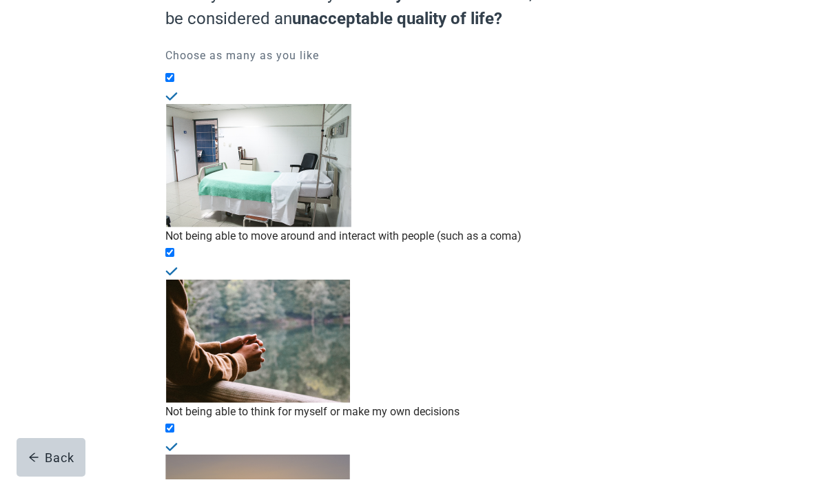
scroll to position [148, 0]
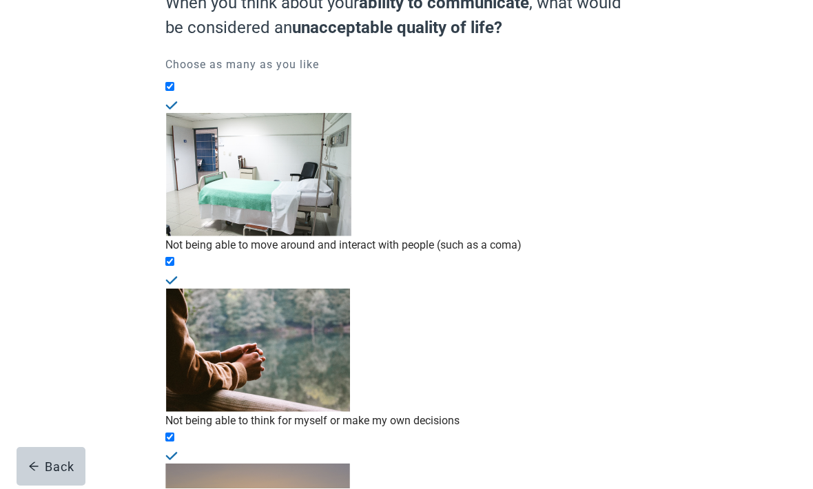
checkbox input "true"
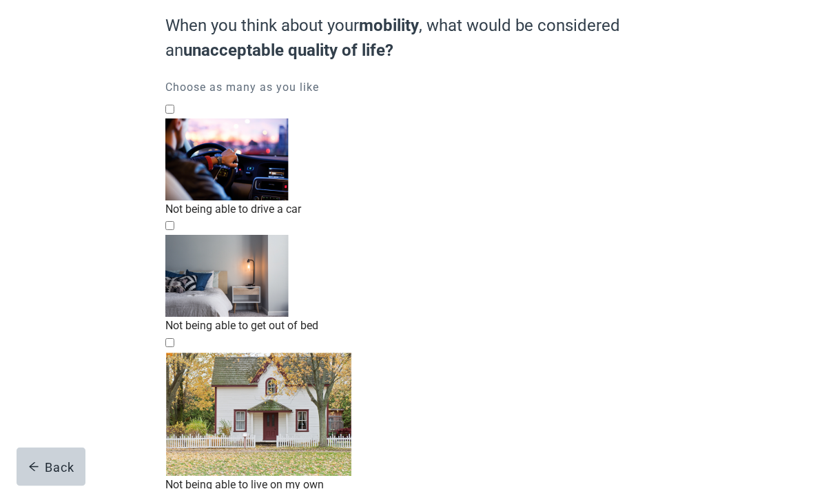
scroll to position [148, 0]
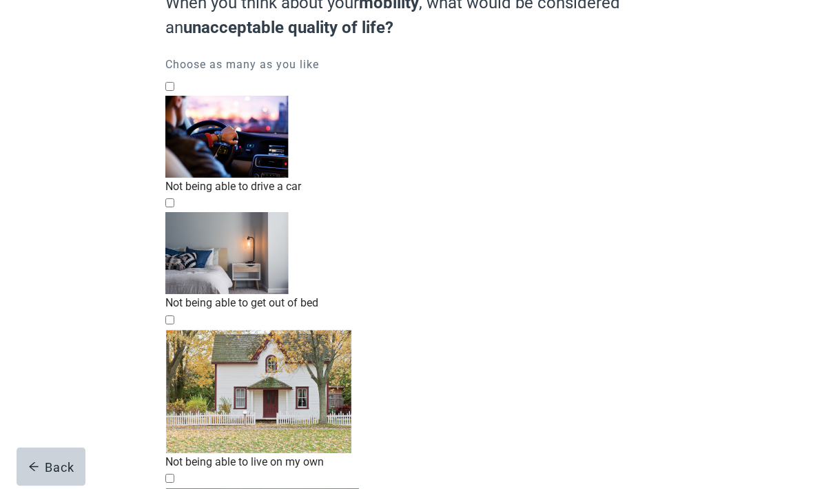
click at [174, 475] on input "Living in a nursing home" at bounding box center [169, 479] width 9 height 9
checkbox input "true"
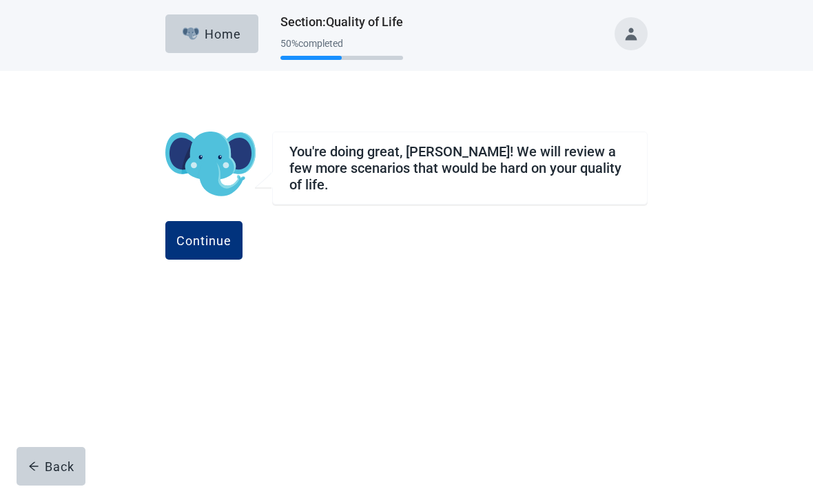
click at [232, 239] on div "Continue" at bounding box center [203, 241] width 55 height 14
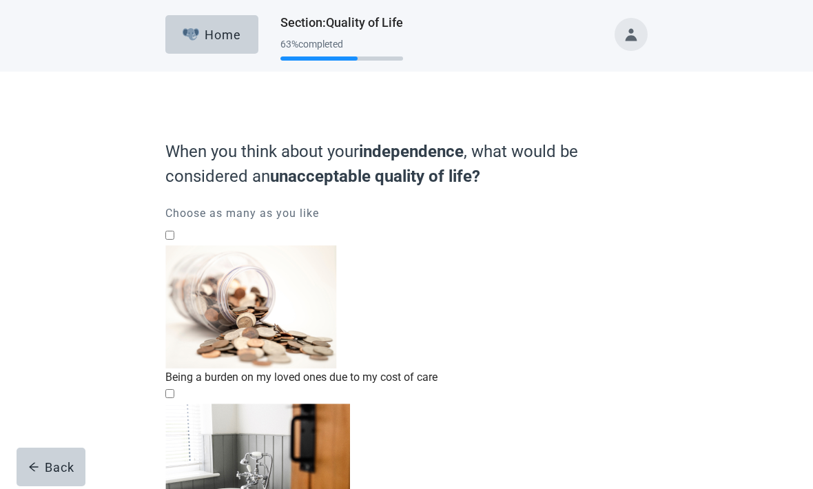
click at [216, 272] on img "Being a burden on my loved ones due to my cost of care, checkbox, not checked" at bounding box center [251, 307] width 172 height 124
click at [174, 240] on input "Being a burden on my loved ones due to my cost of care" at bounding box center [169, 235] width 9 height 9
checkbox input "true"
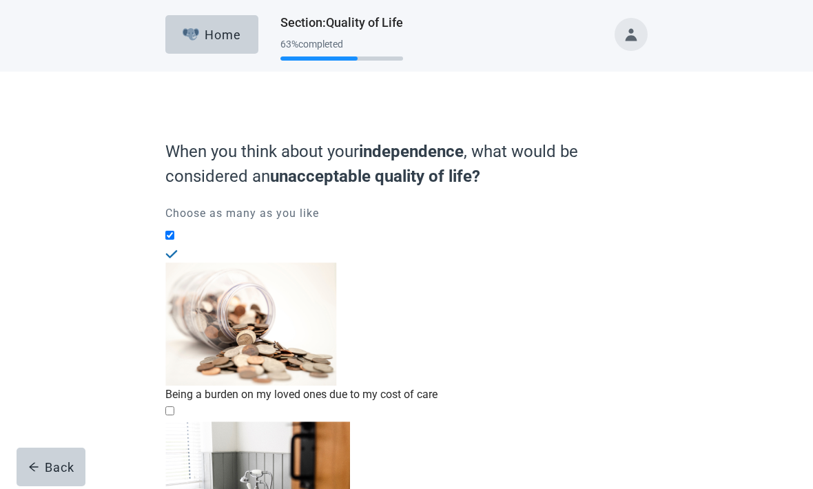
click at [220, 421] on img "Not being able to eat, bathe, or care for myself, checkbox, not checked" at bounding box center [257, 483] width 185 height 124
click at [174, 407] on input "Not being able to eat, bathe, or care for myself" at bounding box center [169, 411] width 9 height 9
checkbox input "true"
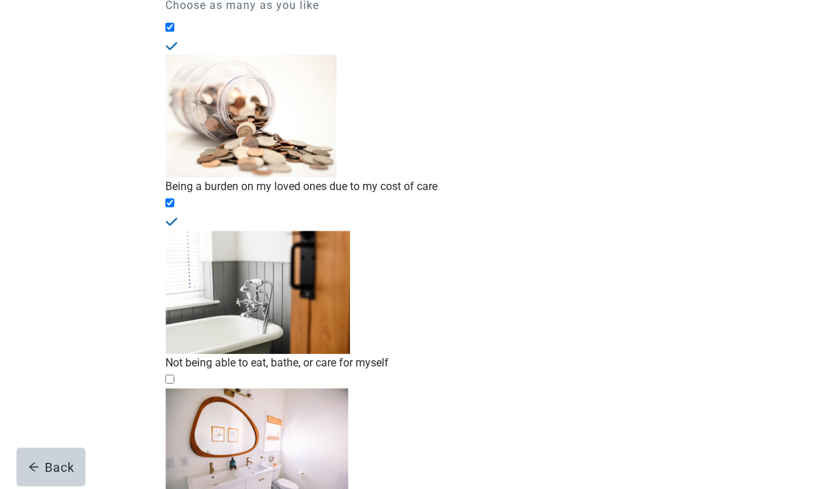
scroll to position [214, 0]
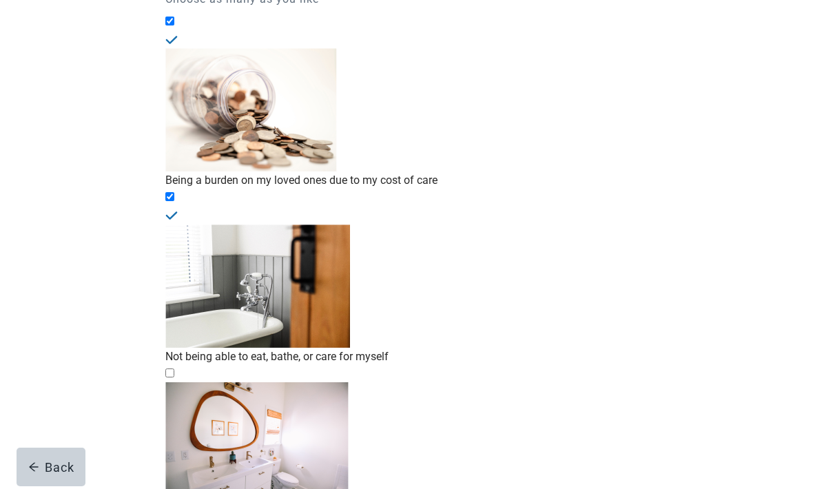
checkbox input "true"
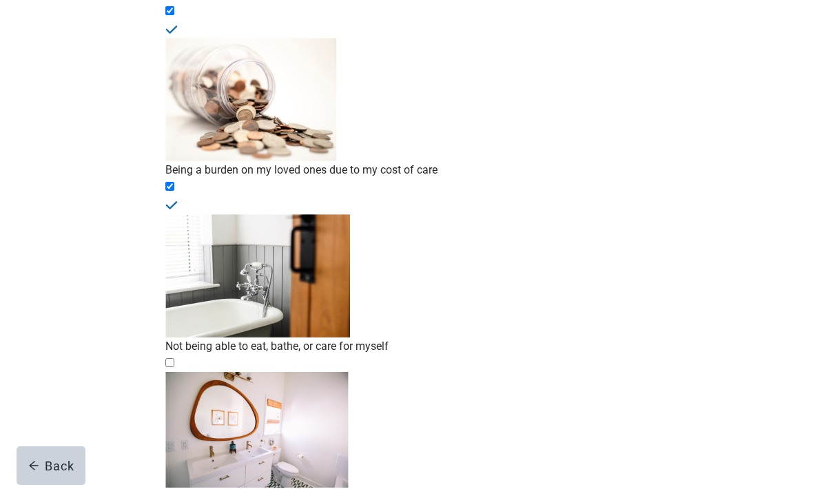
scroll to position [223, 0]
checkbox input "true"
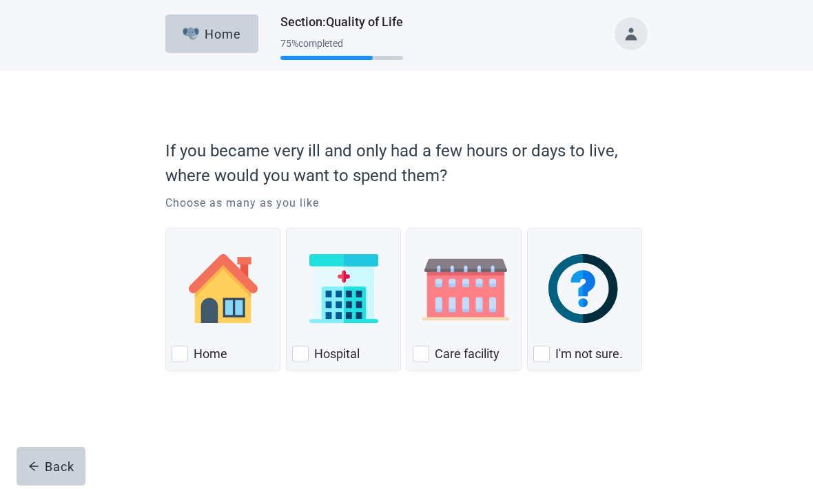
click at [181, 356] on div "Home, checkbox, not checked" at bounding box center [180, 355] width 17 height 17
click at [166, 229] on input "Home" at bounding box center [165, 229] width 1 height 1
checkbox input "true"
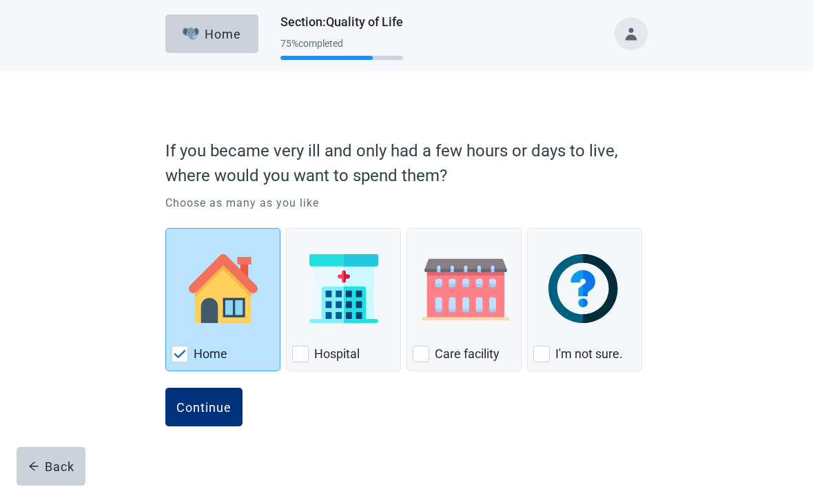
click at [217, 409] on div "Continue" at bounding box center [203, 408] width 55 height 14
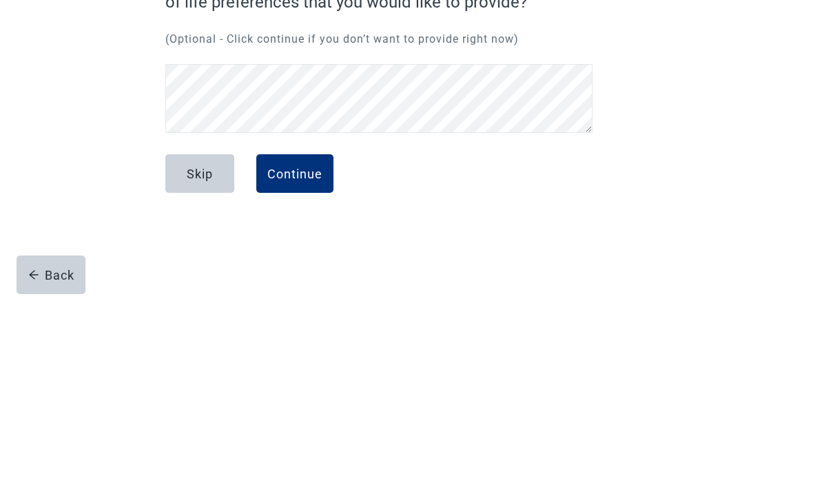
scroll to position [59, 0]
click at [303, 359] on div "Continue" at bounding box center [294, 366] width 55 height 14
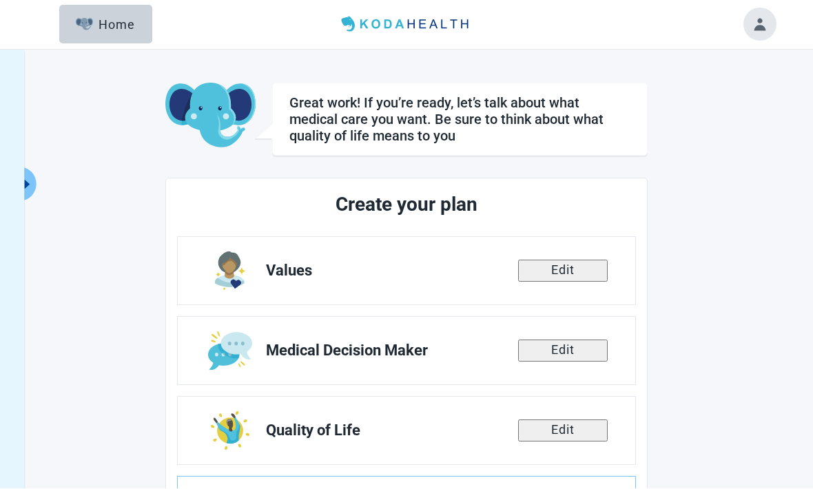
scroll to position [1, 0]
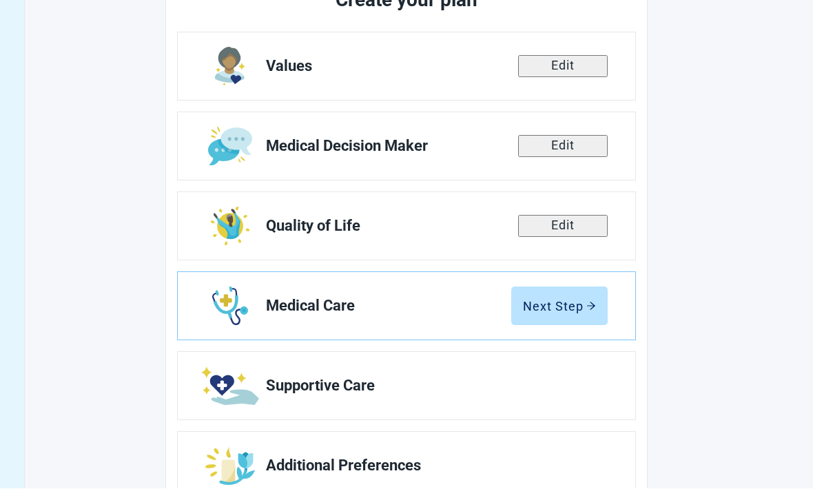
click at [550, 314] on button "Next Step" at bounding box center [559, 306] width 96 height 39
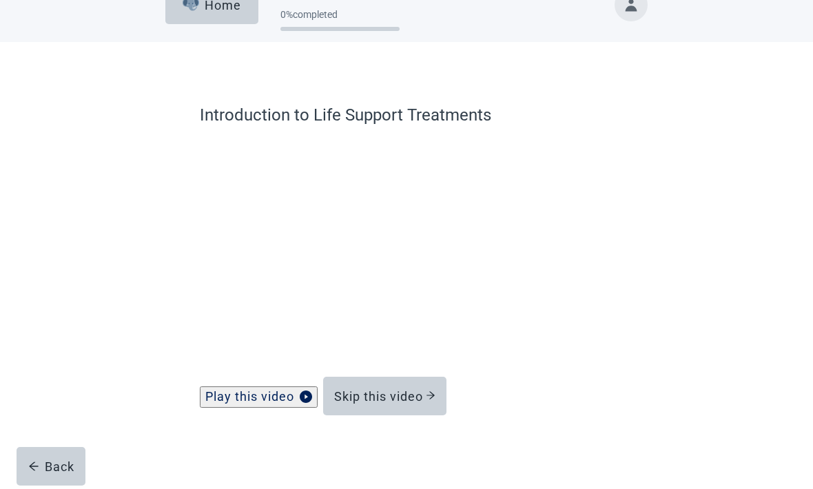
scroll to position [42, 0]
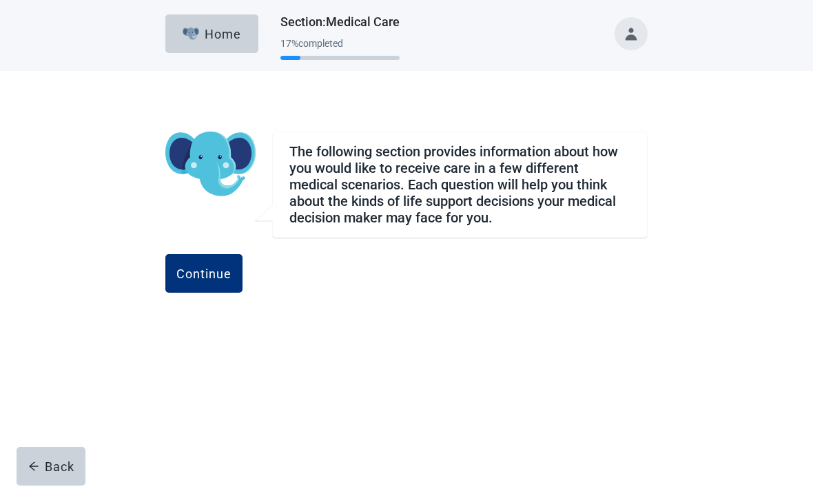
click at [232, 276] on div "Continue" at bounding box center [203, 274] width 55 height 14
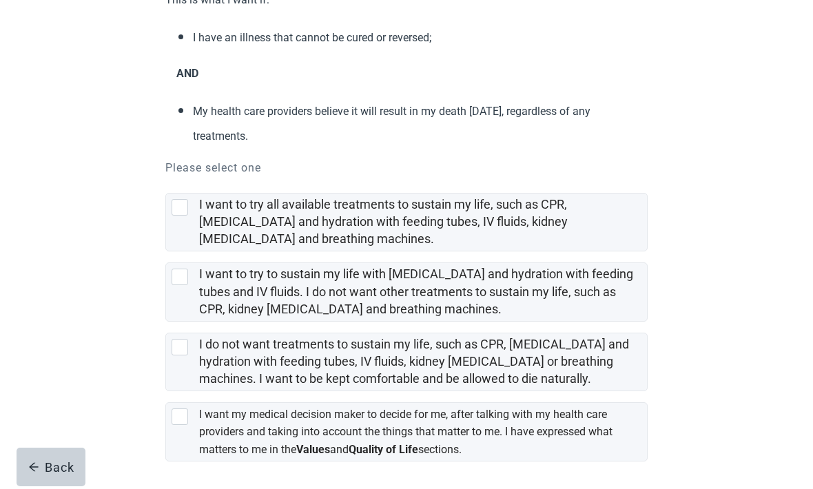
scroll to position [191, 0]
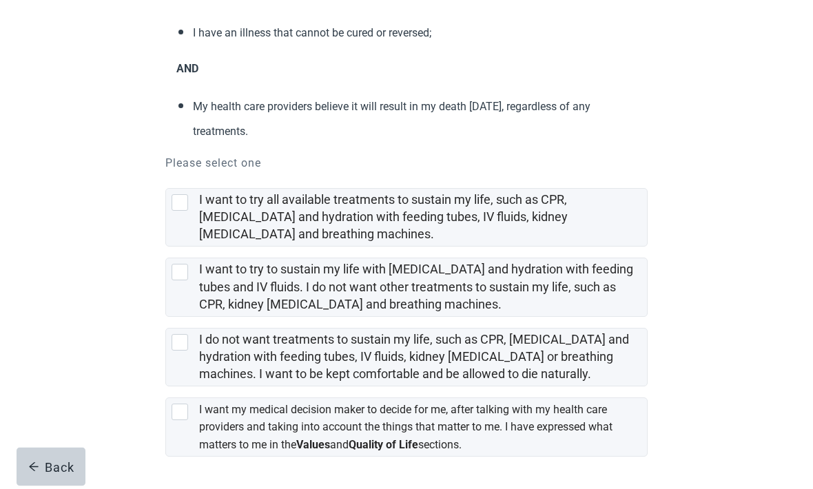
click at [176, 413] on div "[object Object], checkbox, not selected" at bounding box center [180, 413] width 17 height 17
click at [166, 388] on input "I want my medical decision maker to decide for me, after talking with my health…" at bounding box center [165, 387] width 1 height 1
checkbox input "true"
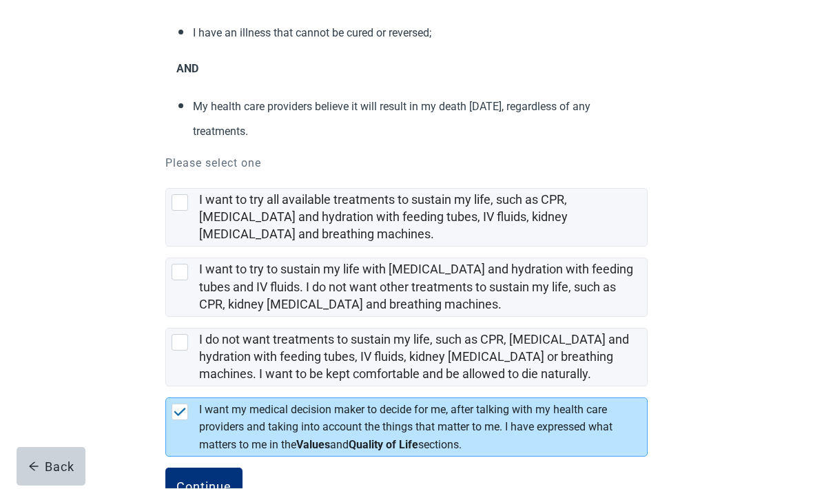
click at [213, 487] on div "Continue" at bounding box center [203, 488] width 55 height 14
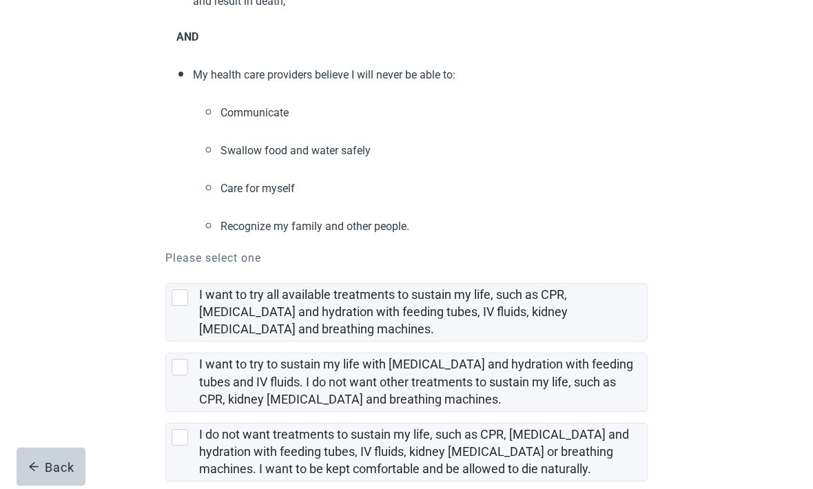
scroll to position [316, 0]
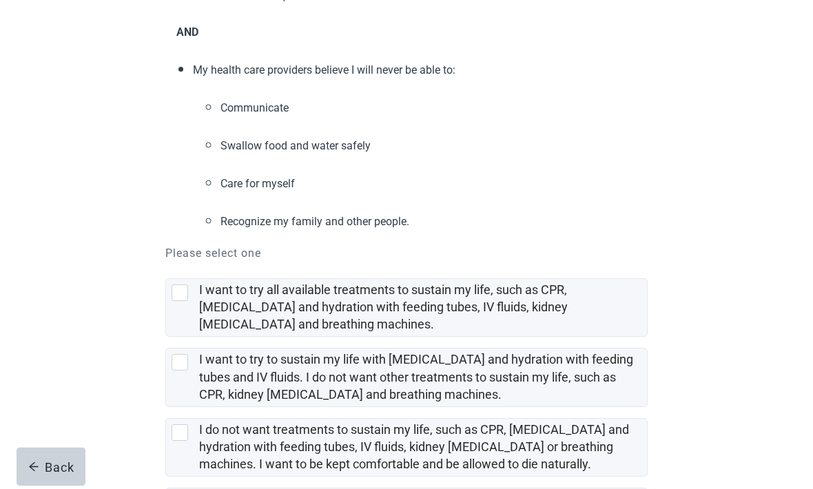
click at [166, 478] on input "I want my medical decision maker to decide for me, after talking with my health…" at bounding box center [165, 478] width 1 height 1
checkbox input "true"
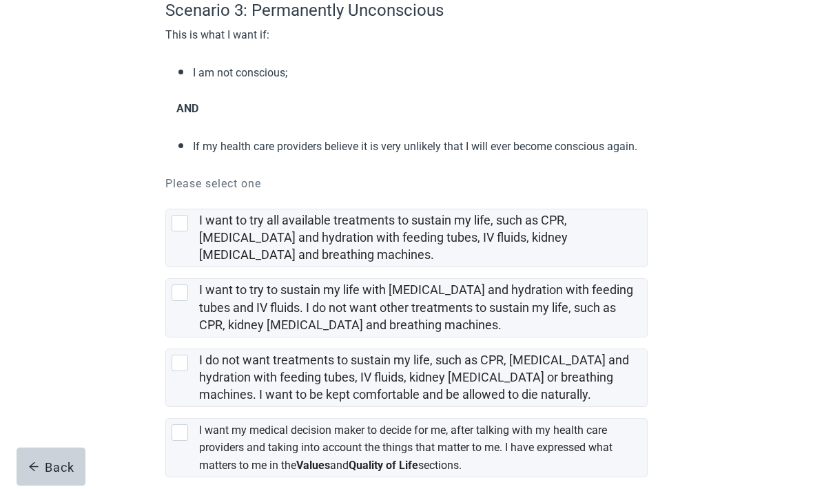
scroll to position [170, 0]
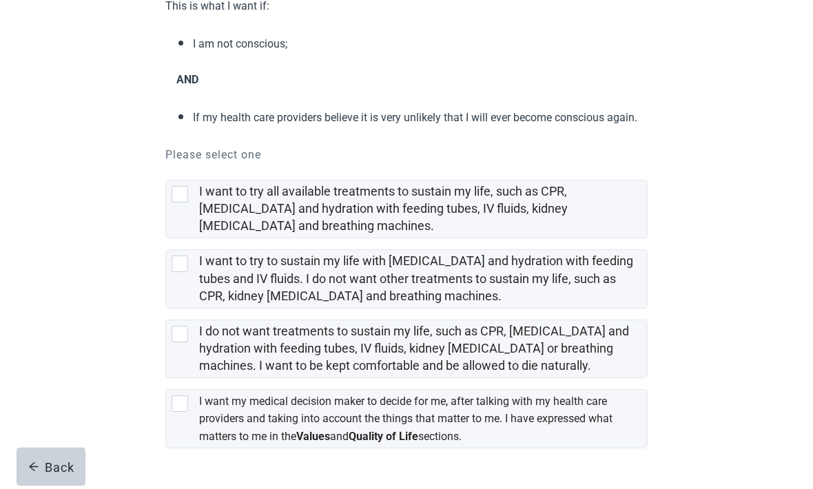
click at [179, 413] on div "[object Object], checkbox, not selected" at bounding box center [180, 404] width 17 height 17
click at [166, 380] on input "I want my medical decision maker to decide for me, after talking with my health…" at bounding box center [165, 379] width 1 height 1
checkbox input "true"
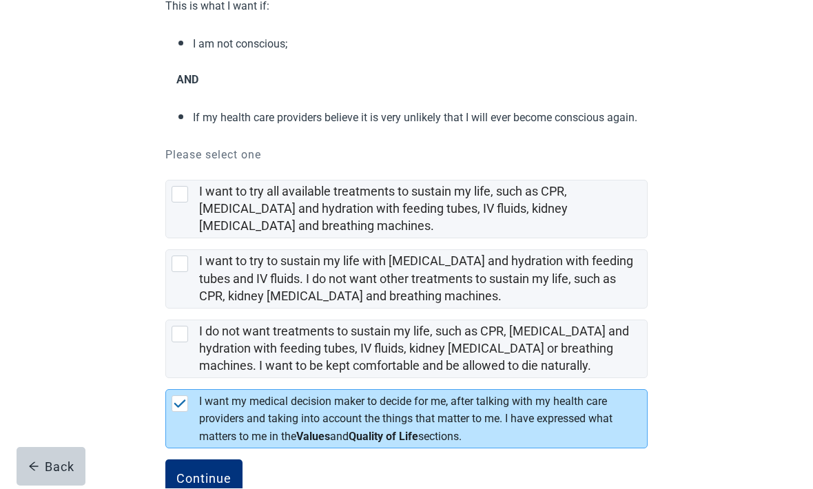
click at [211, 480] on div "Continue" at bounding box center [203, 480] width 55 height 14
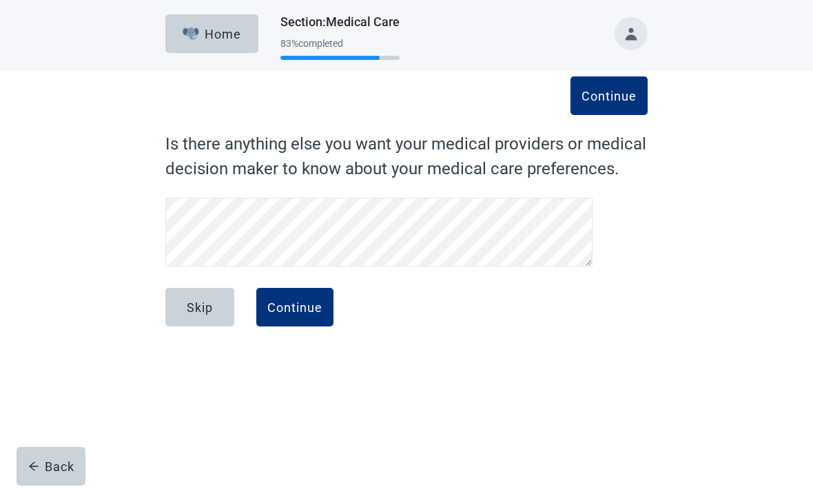
click at [294, 319] on button "Continue" at bounding box center [294, 308] width 77 height 39
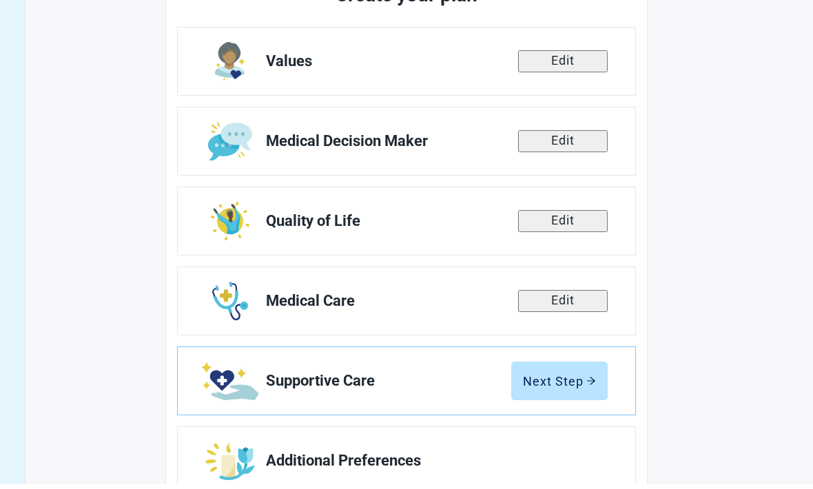
scroll to position [198, 0]
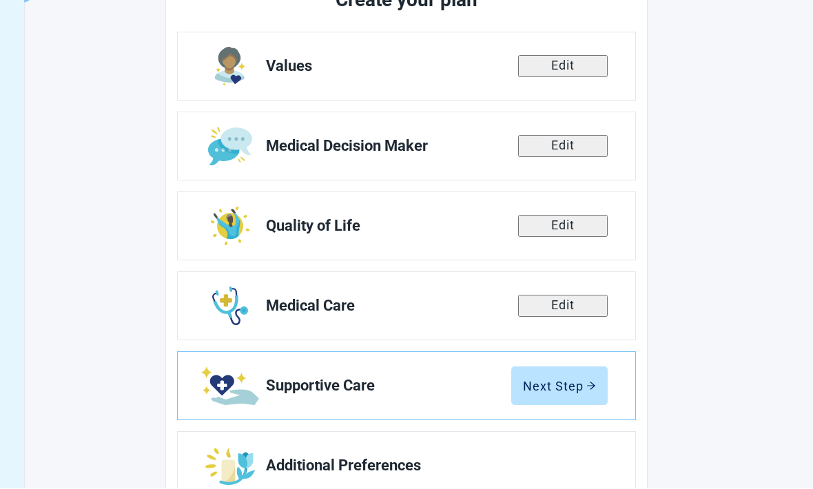
click at [564, 390] on div "Next Step" at bounding box center [559, 387] width 73 height 14
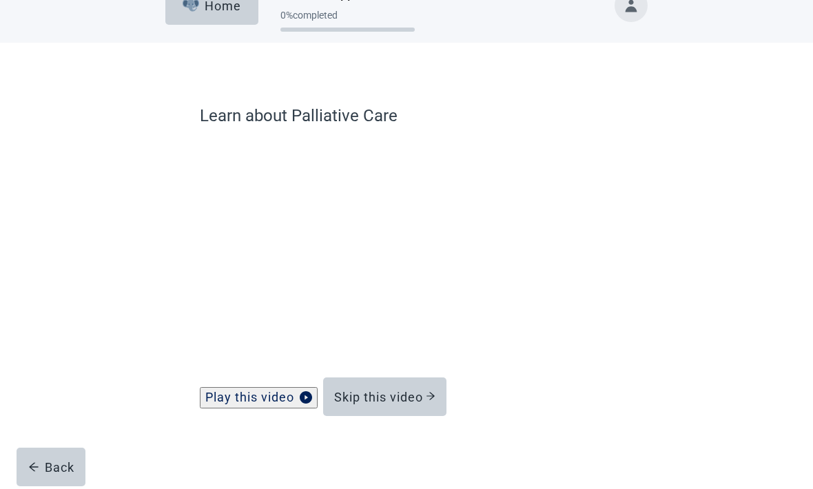
scroll to position [42, 0]
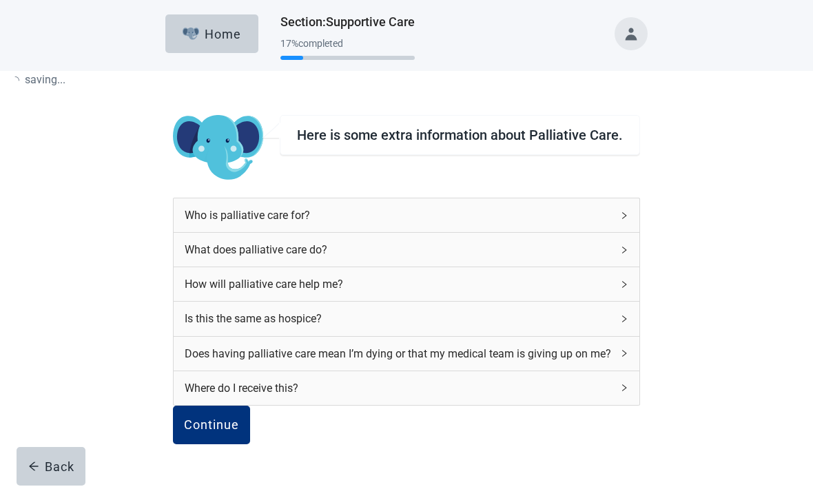
scroll to position [43, 0]
click at [593, 199] on div "Who is palliative care for?" at bounding box center [407, 216] width 466 height 34
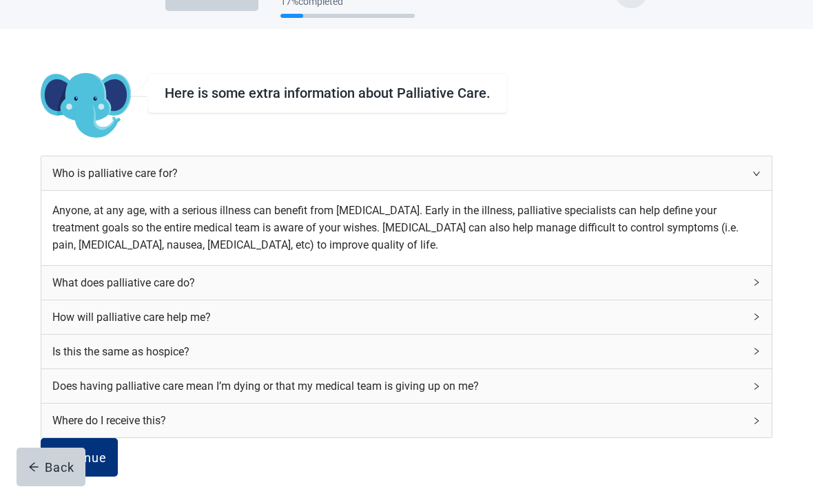
click at [753, 287] on icon "right" at bounding box center [757, 282] width 8 height 8
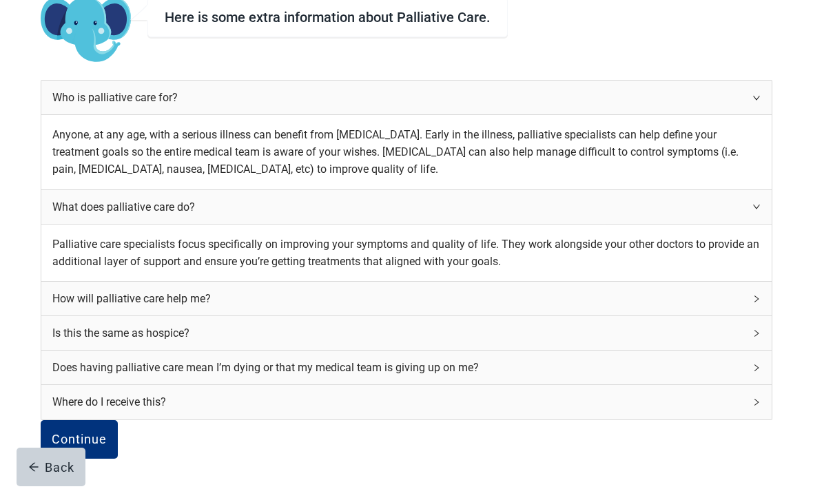
scroll to position [225, 0]
click at [579, 290] on div "How will palliative care help me?" at bounding box center [398, 298] width 692 height 17
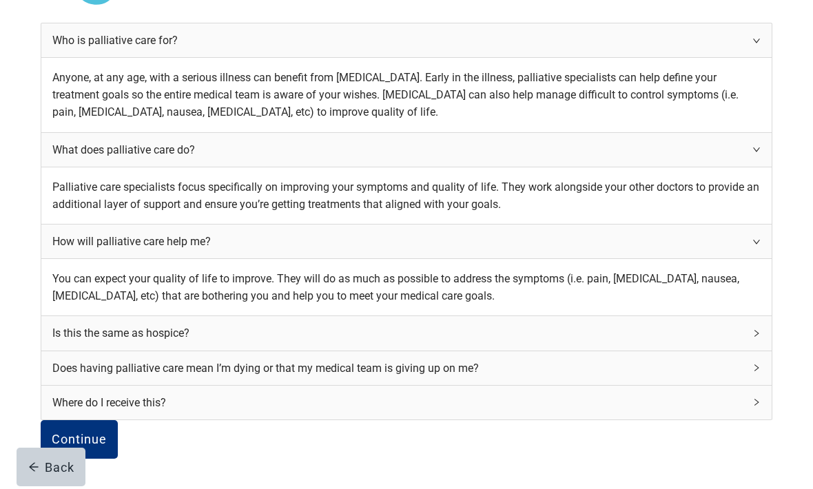
click at [753, 338] on icon "right" at bounding box center [757, 333] width 8 height 8
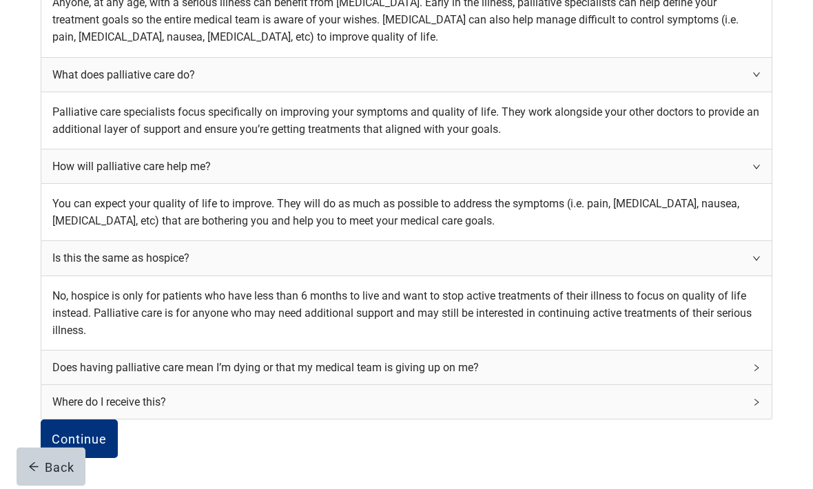
scroll to position [478, 0]
click at [592, 351] on div "Does having palliative care mean I’m dying or that my medical team is giving up…" at bounding box center [406, 368] width 730 height 34
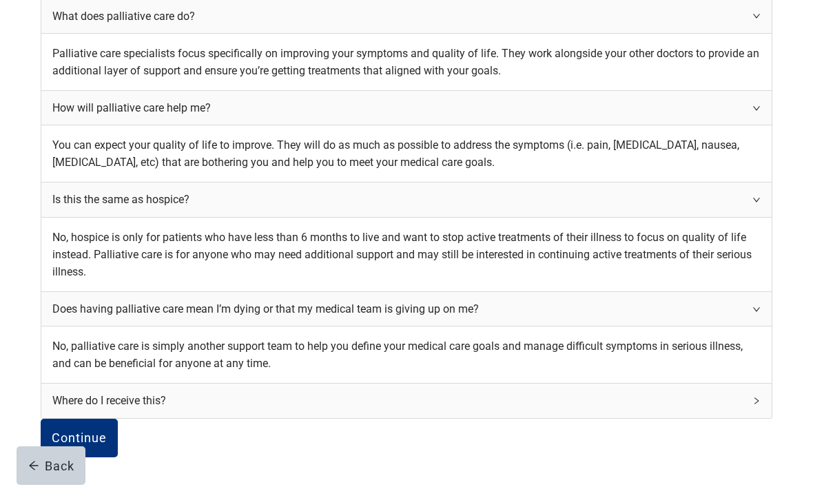
scroll to position [573, 0]
click at [584, 393] on div "Where do I receive this?" at bounding box center [398, 401] width 692 height 17
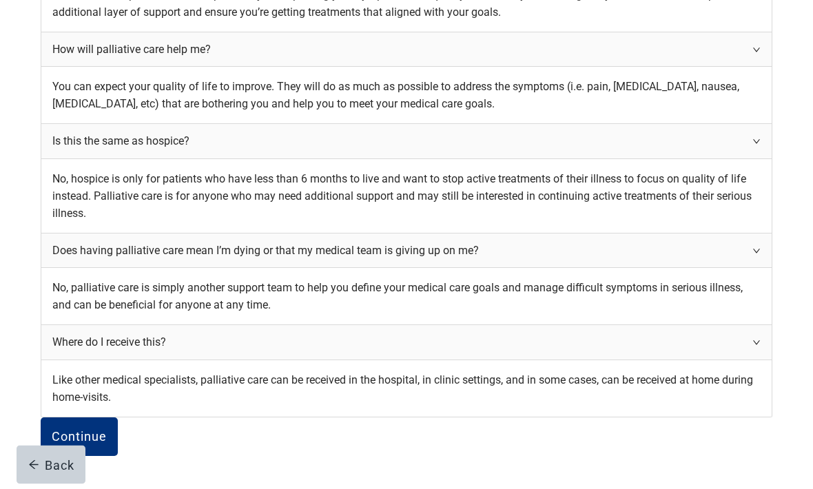
scroll to position [652, 0]
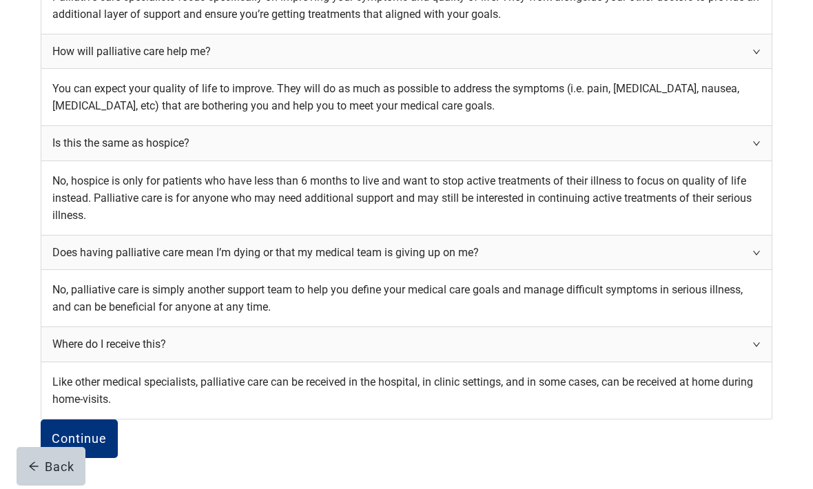
click at [107, 433] on div "Continue" at bounding box center [79, 440] width 55 height 14
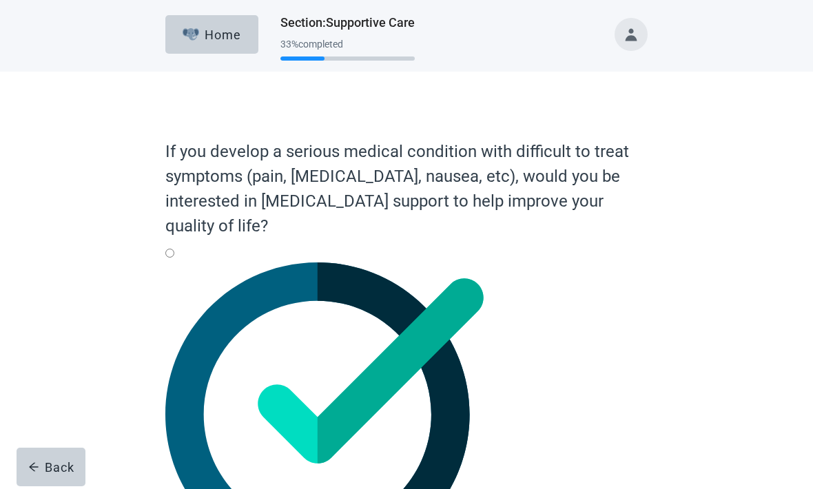
click at [174, 263] on div "Yes, radio button, not checked" at bounding box center [406, 263] width 482 height 0
click at [174, 258] on input "Yes" at bounding box center [169, 253] width 9 height 9
radio input "true"
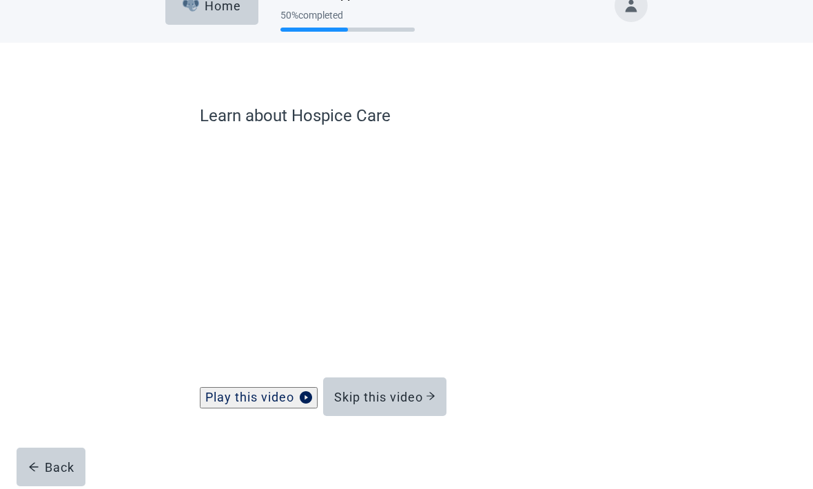
scroll to position [42, 0]
click at [259, 404] on button "Play this video" at bounding box center [259, 397] width 118 height 21
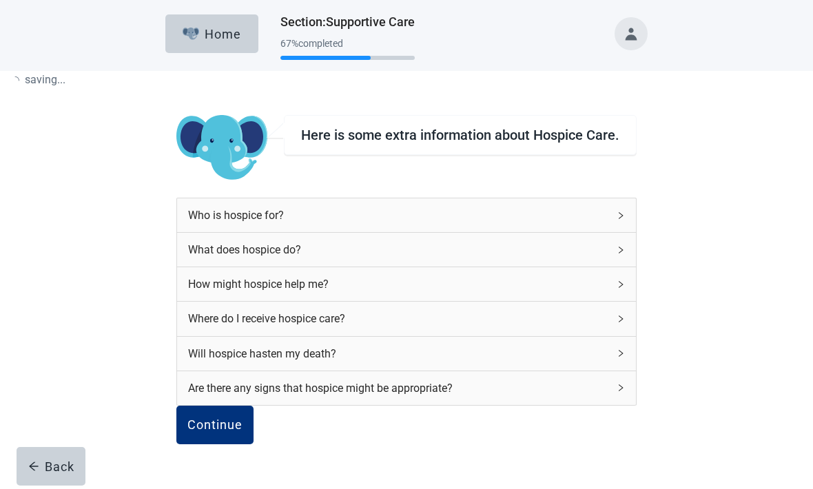
scroll to position [43, 0]
click at [583, 207] on div "Who is hospice for?" at bounding box center [398, 215] width 420 height 17
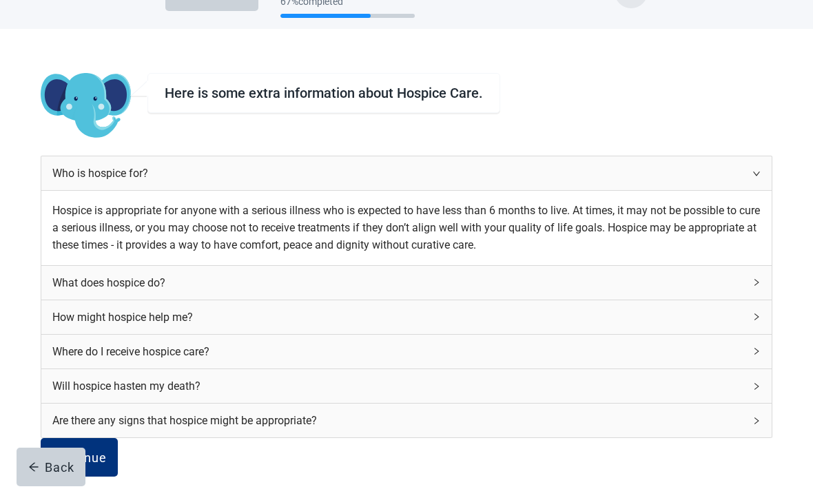
click at [590, 300] on div "What does hospice do?" at bounding box center [406, 283] width 730 height 34
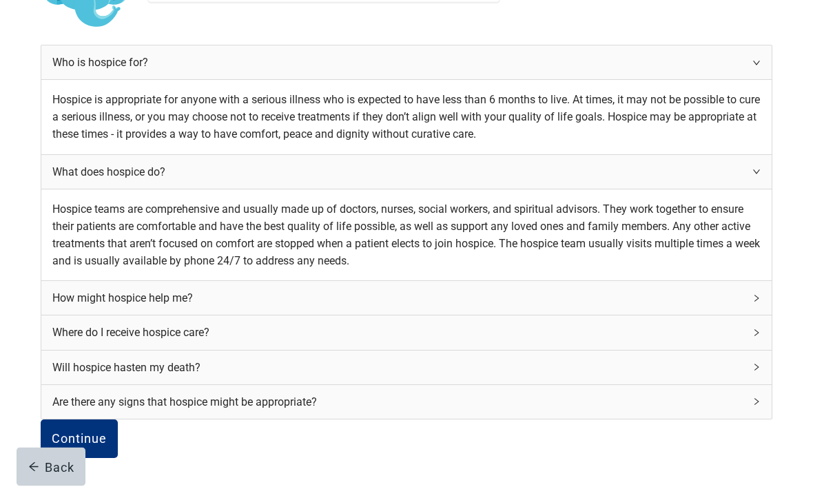
scroll to position [220, 0]
click at [592, 316] on div "How might hospice help me?" at bounding box center [406, 299] width 730 height 34
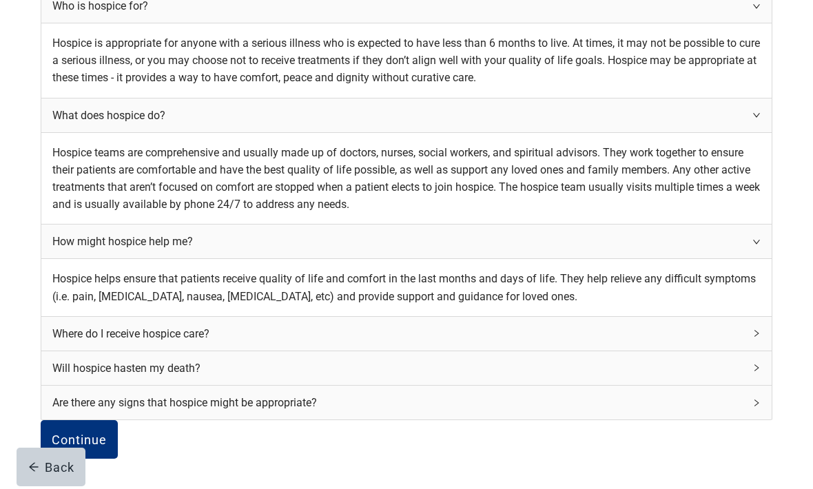
scroll to position [427, 0]
click at [584, 325] on div "Where do I receive hospice care?" at bounding box center [398, 333] width 692 height 17
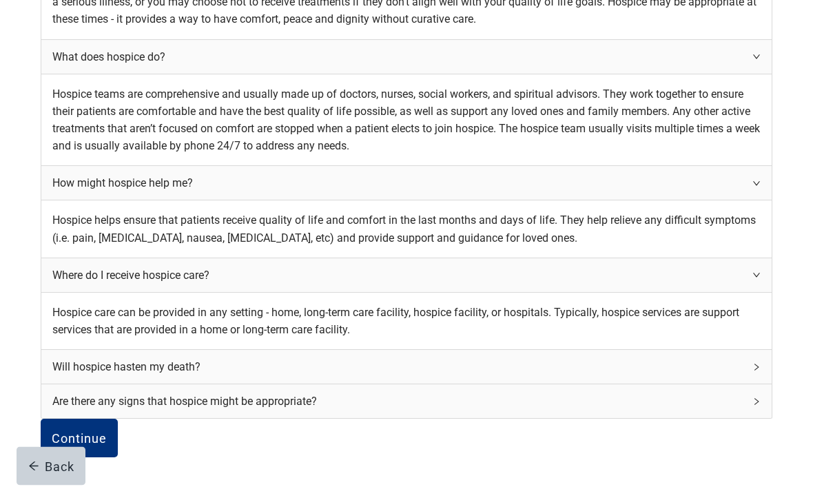
scroll to position [507, 0]
click at [596, 351] on div "Will hospice hasten my death?" at bounding box center [406, 368] width 730 height 34
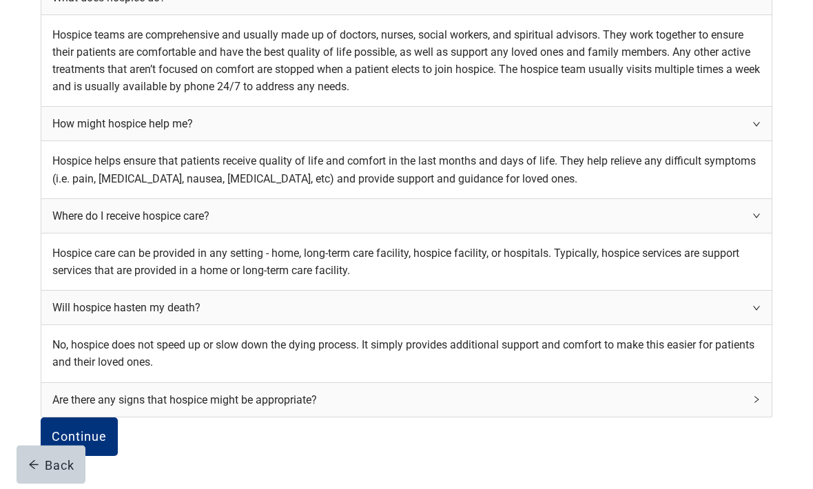
scroll to position [586, 0]
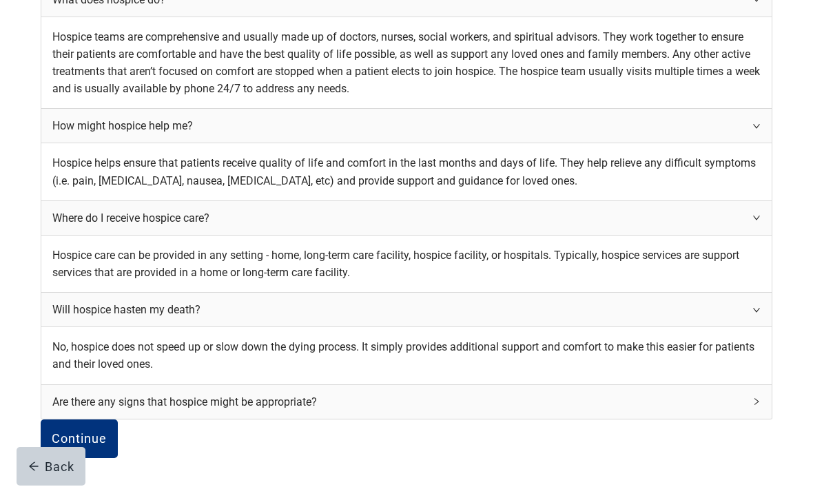
click at [597, 386] on div "Are there any signs that hospice might be appropriate?" at bounding box center [406, 403] width 730 height 34
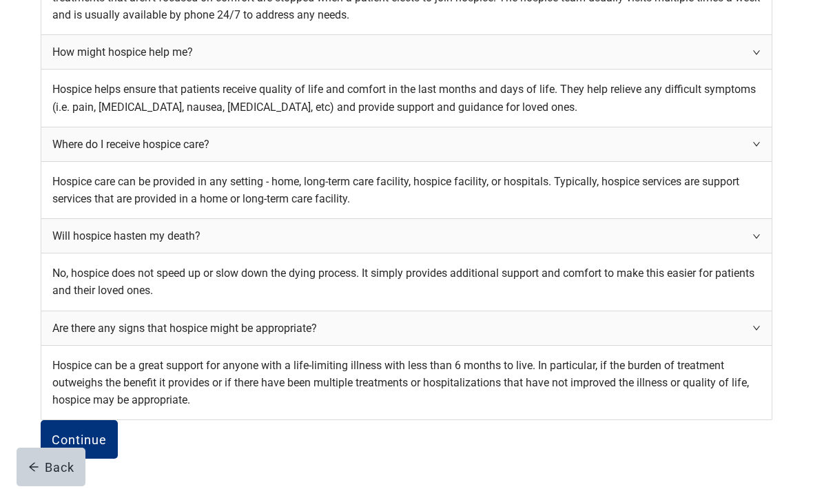
scroll to position [671, 0]
click at [118, 424] on button "Continue" at bounding box center [79, 439] width 77 height 39
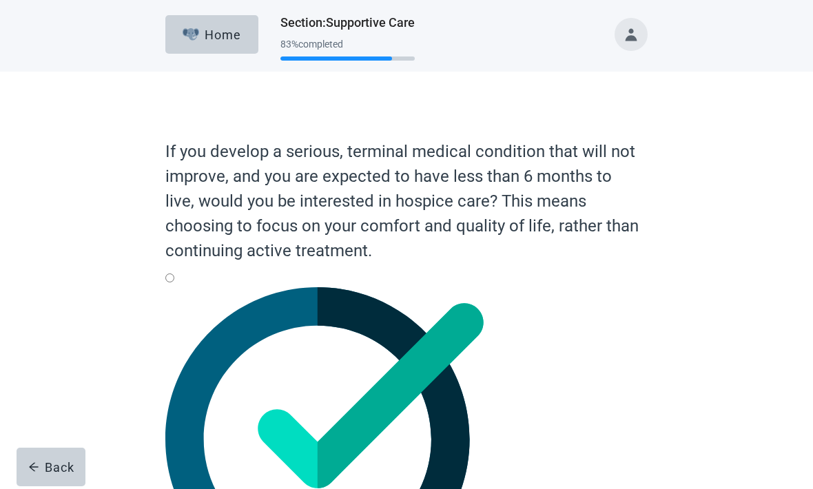
click at [174, 299] on div "Yes, radio button, not checked" at bounding box center [406, 439] width 482 height 305
click at [174, 283] on input "Yes" at bounding box center [169, 278] width 9 height 9
radio input "true"
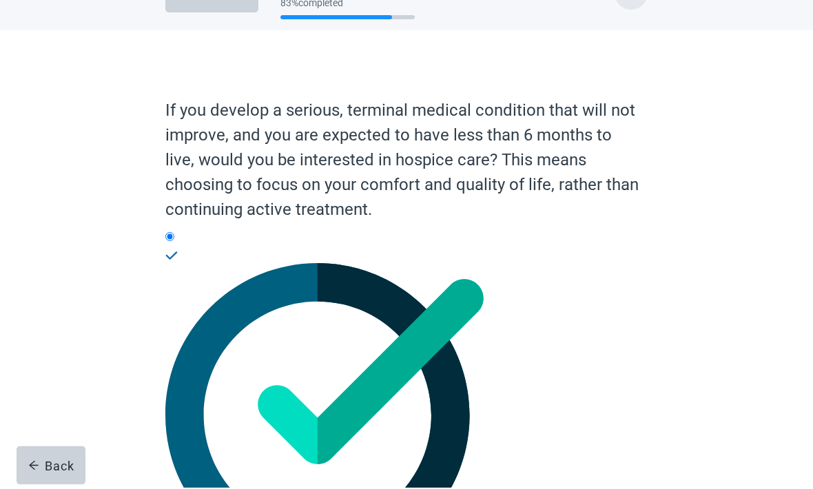
scroll to position [39, 0]
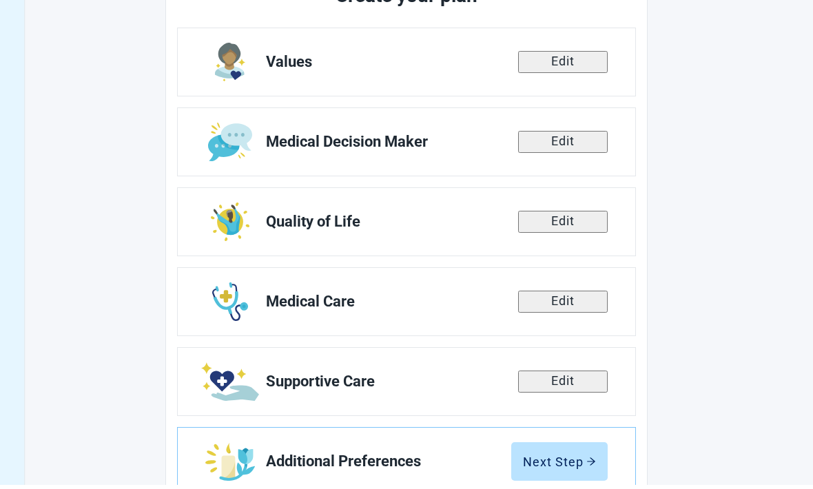
scroll to position [198, 0]
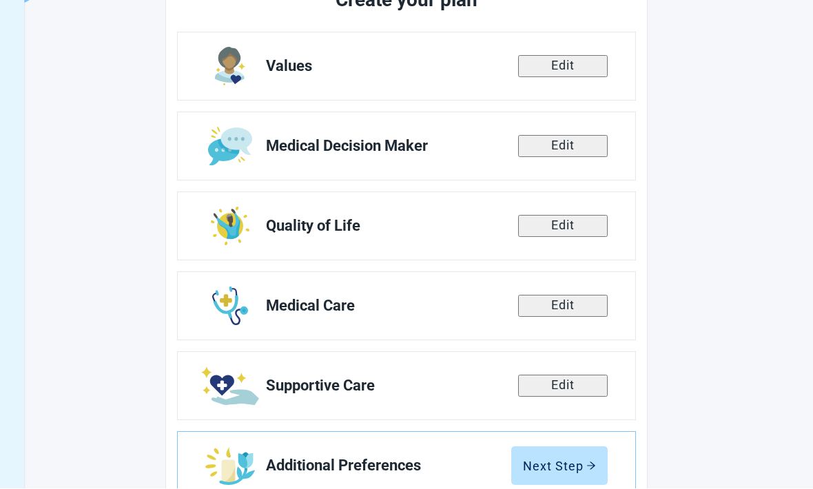
click at [553, 471] on div "Next Step" at bounding box center [559, 467] width 73 height 14
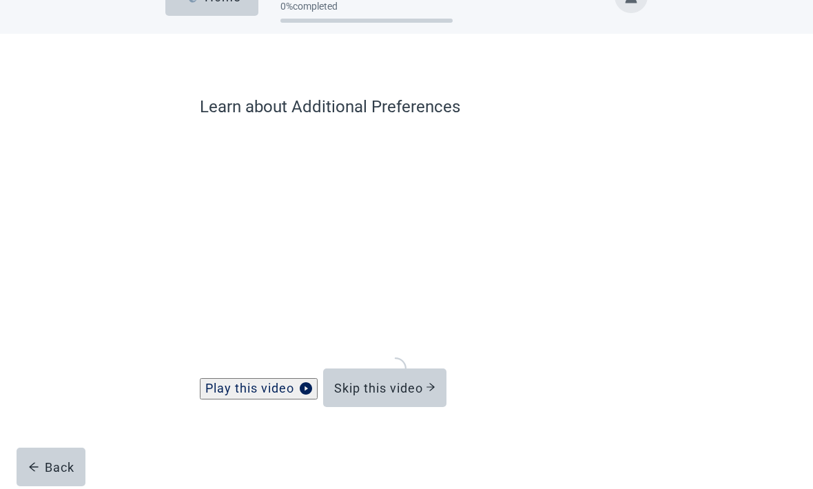
scroll to position [42, 0]
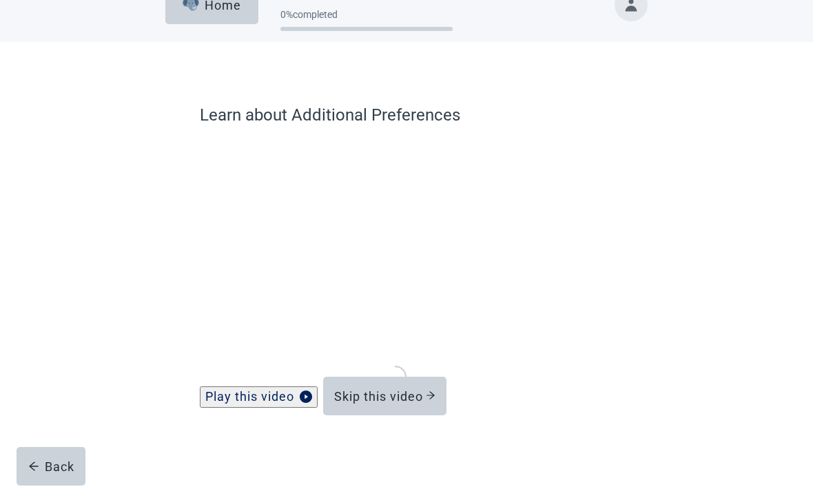
click at [301, 397] on div "Play this video" at bounding box center [258, 397] width 107 height 14
click at [311, 393] on icon "play-circle" at bounding box center [306, 397] width 12 height 12
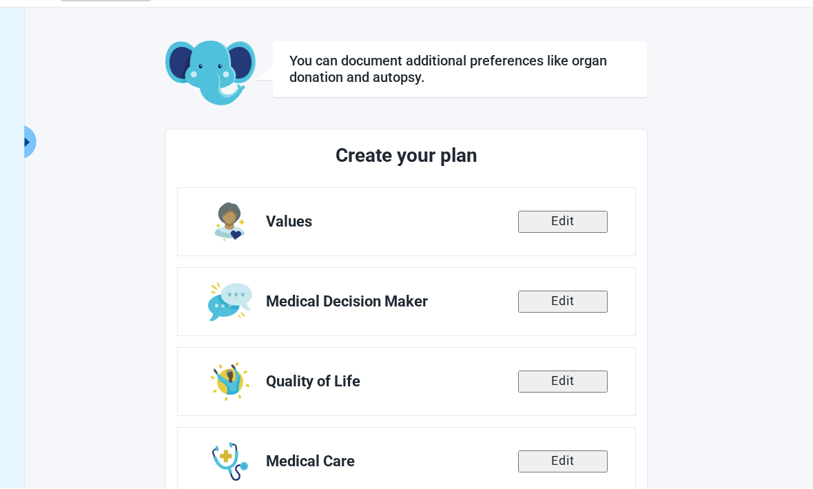
scroll to position [243, 0]
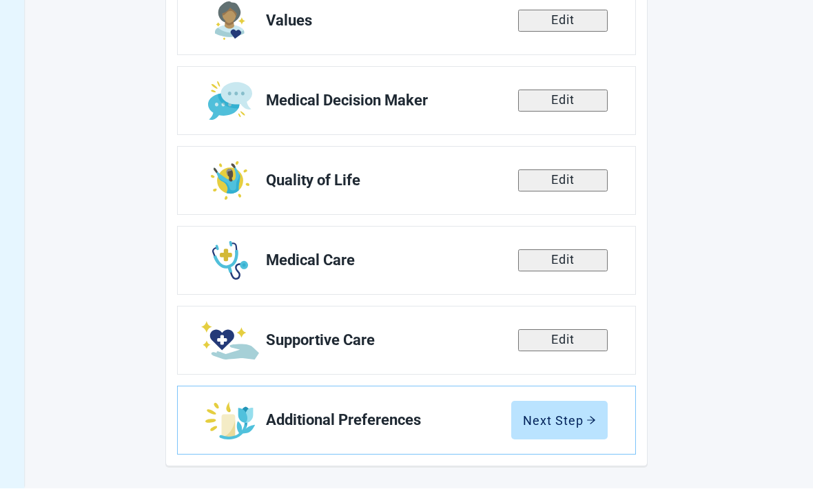
click at [562, 418] on div "Next Step" at bounding box center [559, 421] width 73 height 14
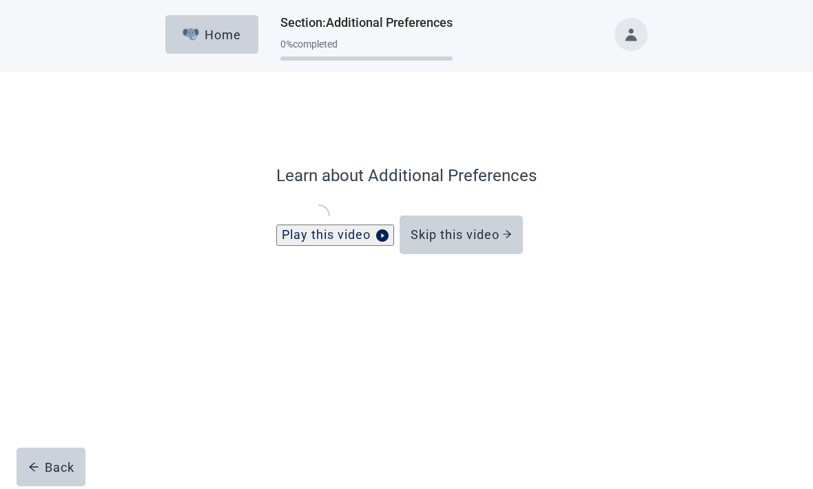
scroll to position [42, 0]
click at [298, 242] on div "Play this video" at bounding box center [335, 235] width 107 height 14
click at [376, 242] on icon "play-circle" at bounding box center [382, 235] width 12 height 12
click at [282, 242] on div "Play this video" at bounding box center [335, 235] width 107 height 14
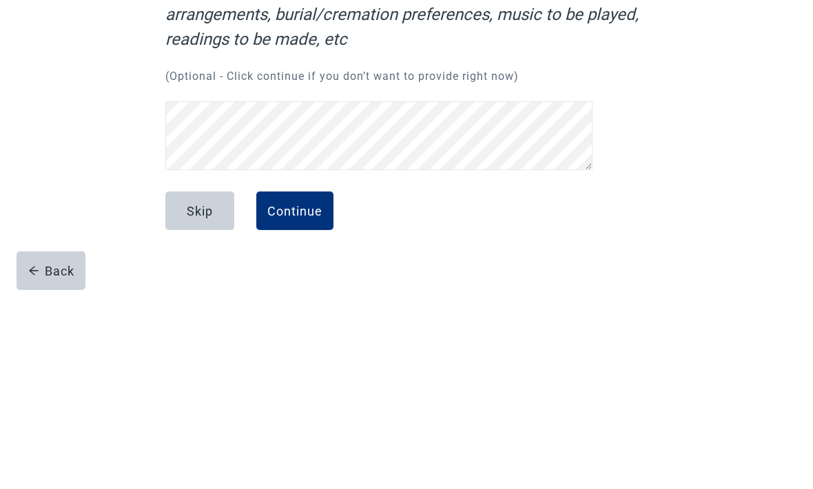
click at [204, 388] on button "Skip" at bounding box center [199, 407] width 69 height 39
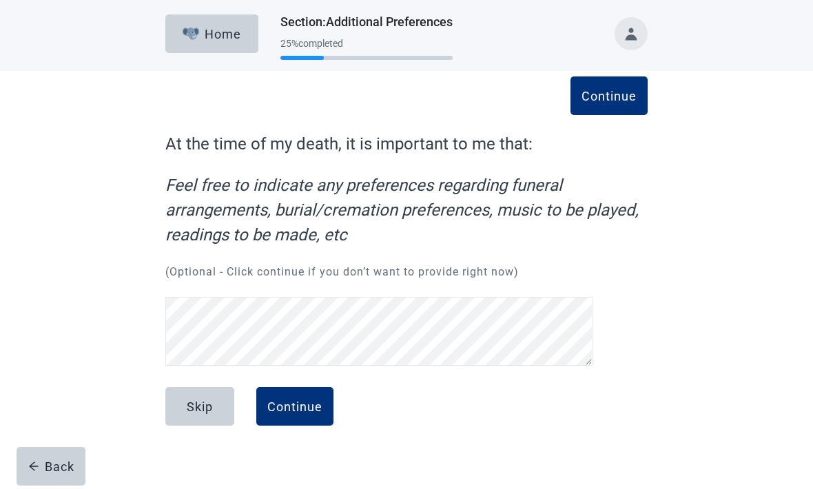
click at [297, 400] on div "Continue" at bounding box center [294, 407] width 55 height 14
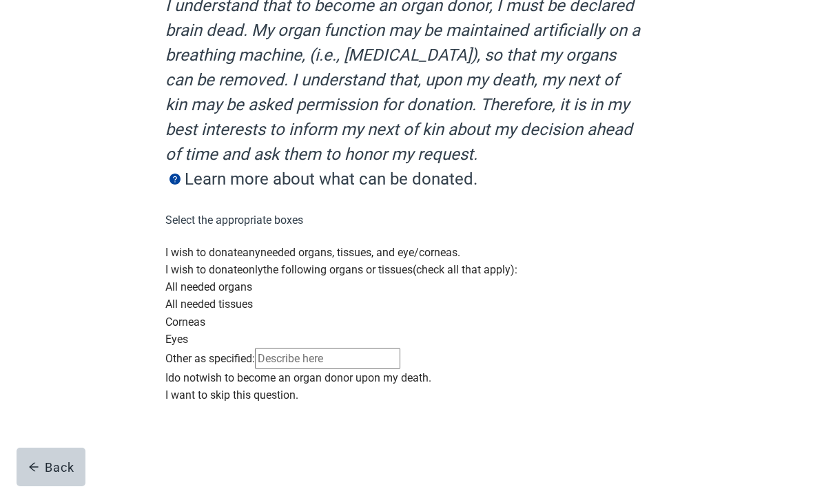
scroll to position [256, 0]
click at [185, 244] on div "Main content" at bounding box center [406, 244] width 482 height 0
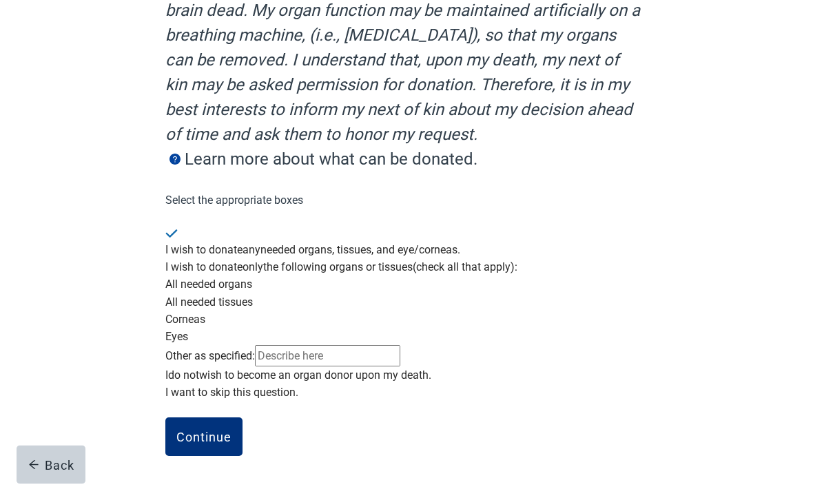
scroll to position [320, 0]
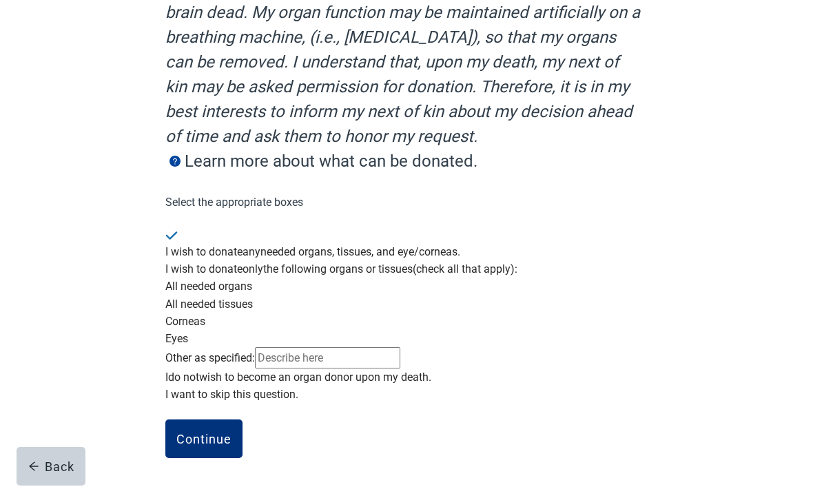
click at [216, 447] on div "Continue" at bounding box center [203, 440] width 55 height 14
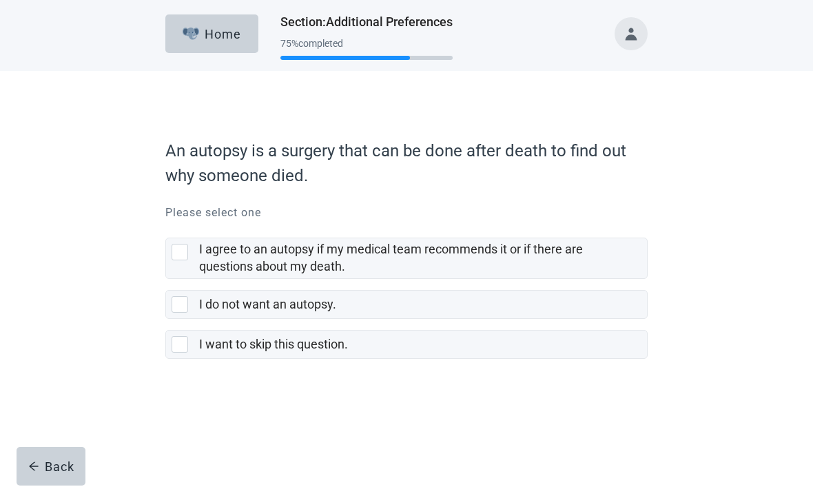
click at [178, 248] on div "I agree to an autopsy if my medical team recommends it or if there are question…" at bounding box center [180, 253] width 17 height 17
click at [166, 228] on input "I agree to an autopsy if my medical team recommends it or if there are question…" at bounding box center [165, 227] width 1 height 1
checkbox input "true"
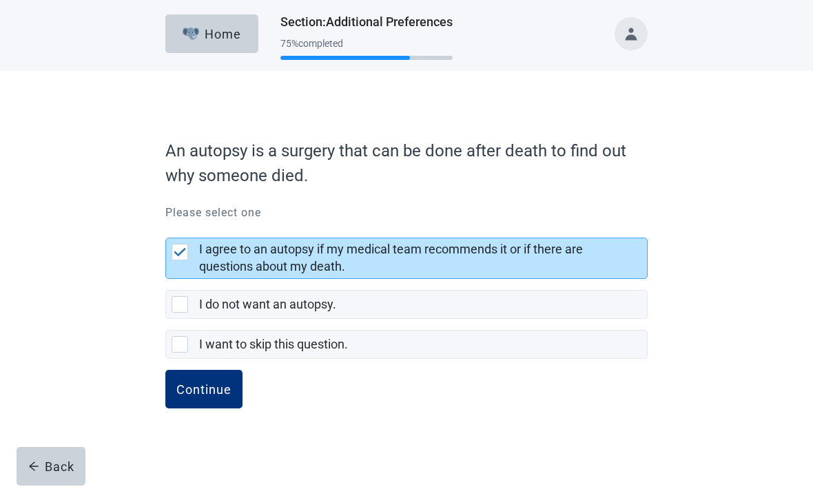
click at [218, 398] on button "Continue" at bounding box center [203, 390] width 77 height 39
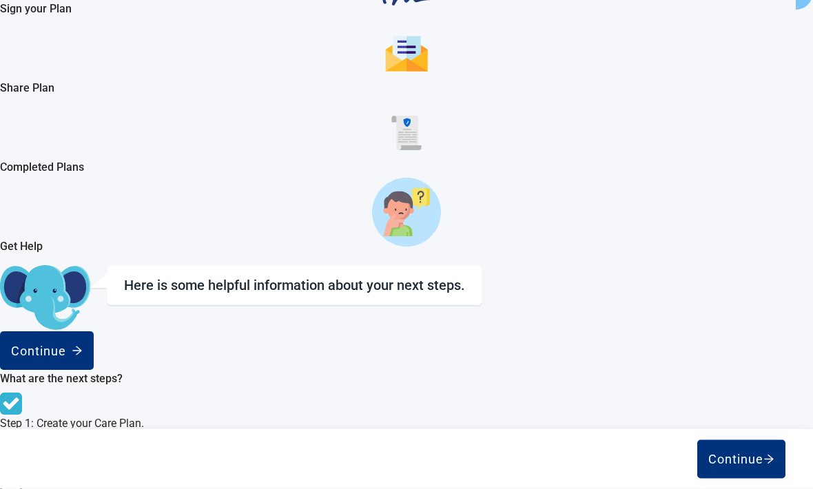
scroll to position [171, 0]
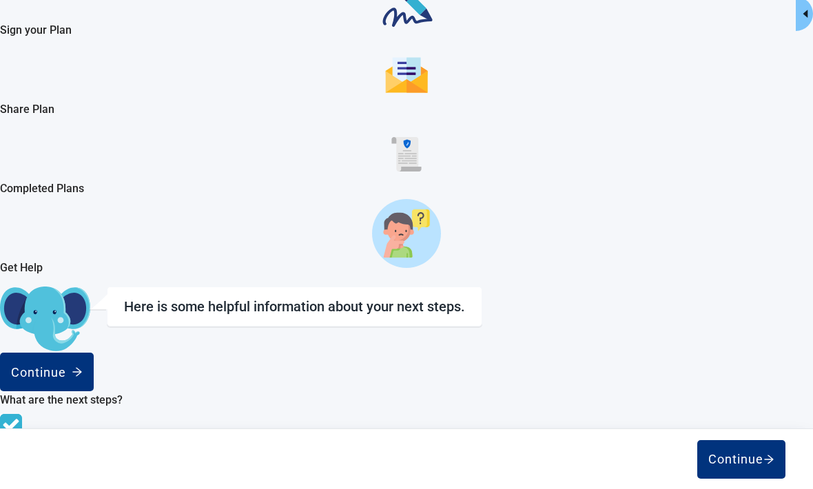
click at [22, 453] on img "Main content" at bounding box center [11, 464] width 22 height 22
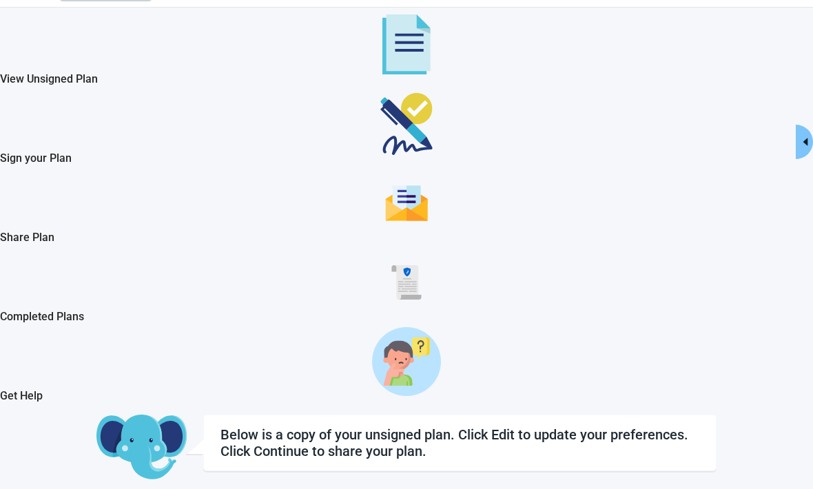
scroll to position [42, 0]
checkbox input "true"
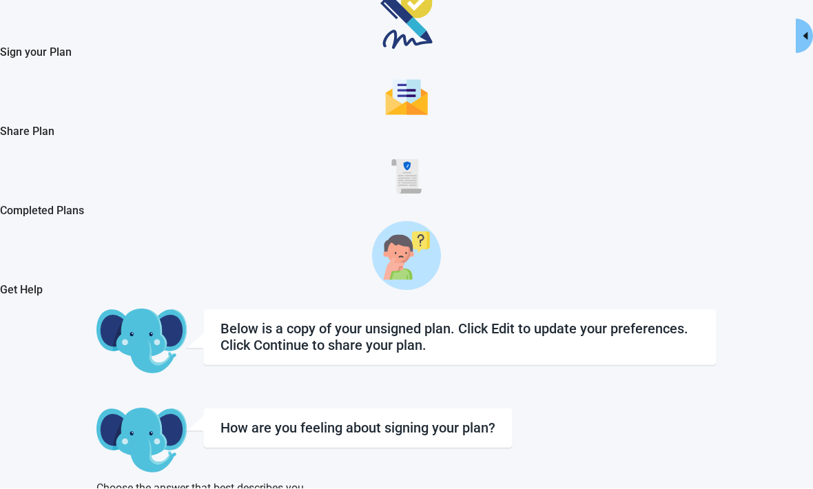
scroll to position [194, 0]
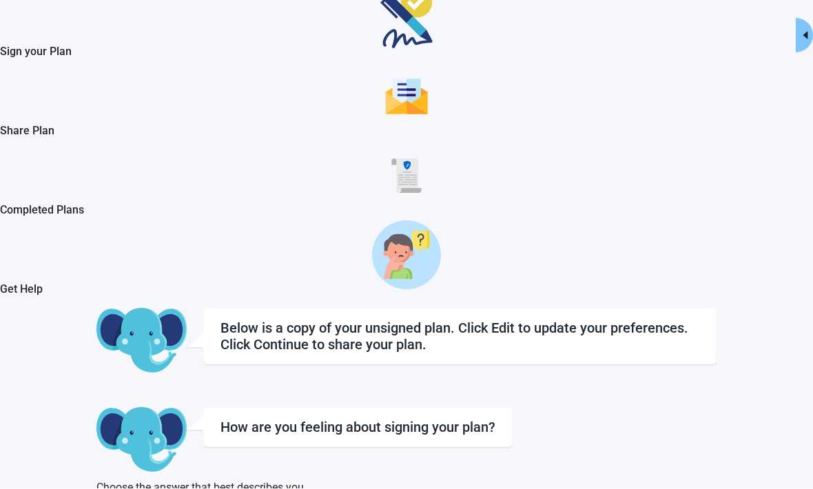
scroll to position [148, 0]
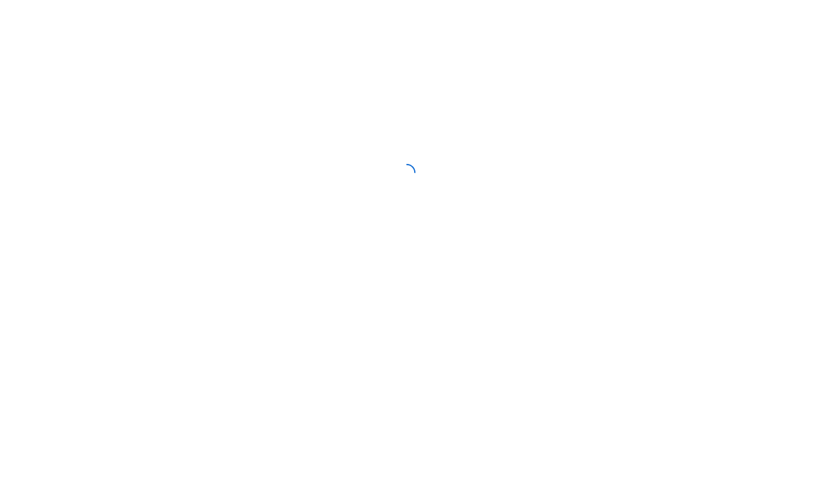
click at [594, 6] on div at bounding box center [406, 172] width 813 height 345
